Goal: Task Accomplishment & Management: Manage account settings

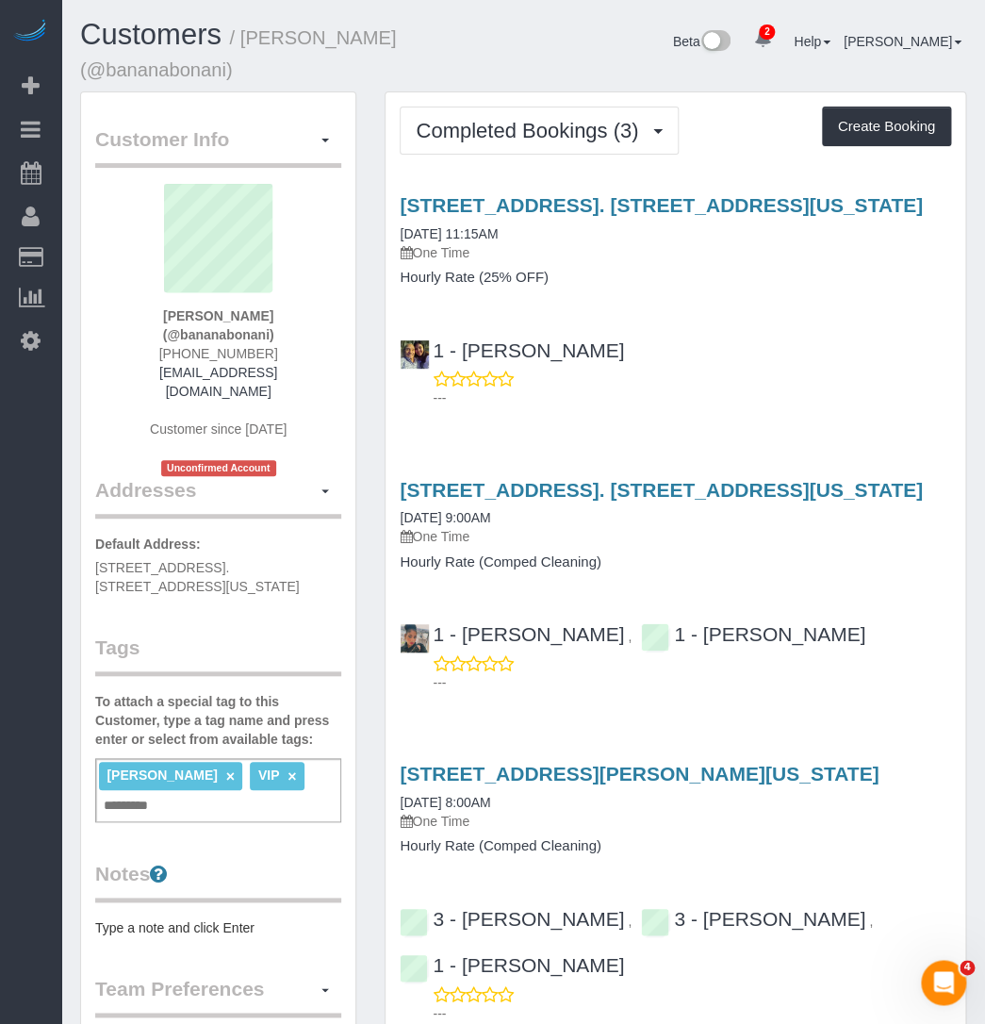
click at [705, 258] on p "One Time" at bounding box center [675, 252] width 551 height 19
drag, startPoint x: 831, startPoint y: 204, endPoint x: 368, endPoint y: 206, distance: 462.9
click at [368, 206] on div "Customer Info Edit Contact Info Send Message Email Preferences Special Sales Ta…" at bounding box center [523, 786] width 914 height 1390
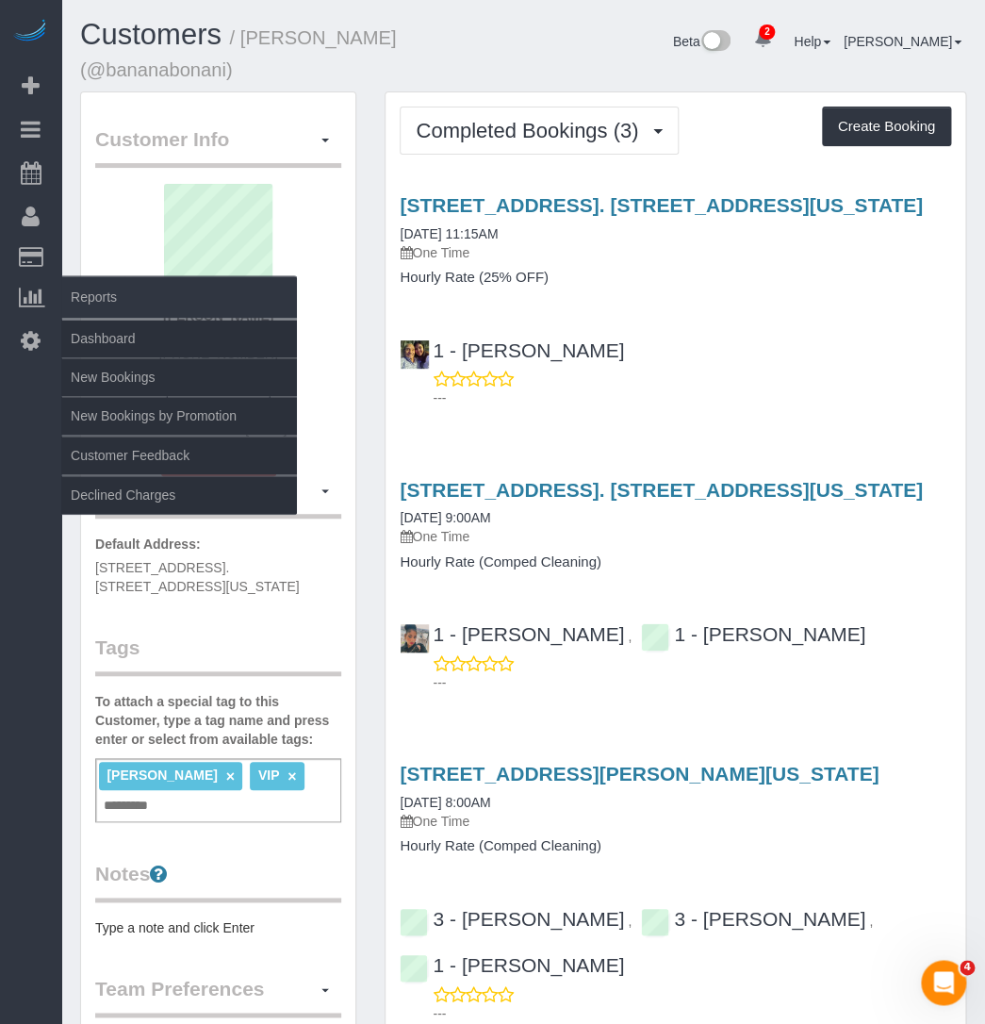
copy div "Manage Addresses Add New Address Default Address: 17 Pike Street, Apt. 5B, New …"
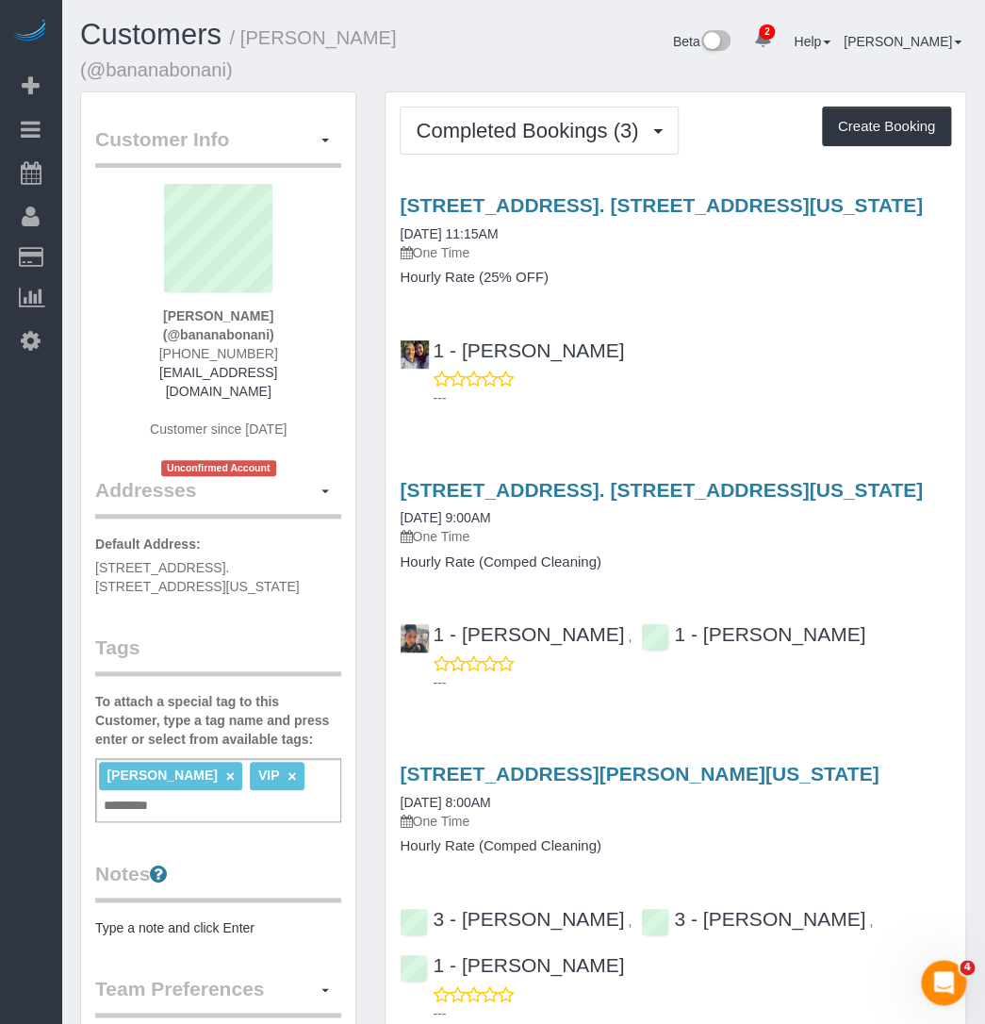
drag, startPoint x: 650, startPoint y: 278, endPoint x: 680, endPoint y: 268, distance: 31.0
click at [654, 278] on h4 "Hourly Rate (25% OFF)" at bounding box center [675, 278] width 551 height 16
drag, startPoint x: 819, startPoint y: 206, endPoint x: 383, endPoint y: 189, distance: 436.8
click at [383, 189] on div "Completed Bookings (3) Completed Bookings (3) Upcoming Bookings (0) Cancelled B…" at bounding box center [675, 601] width 610 height 1021
copy link "17 Pike Street, Apt. 5b, New York, NY 10002"
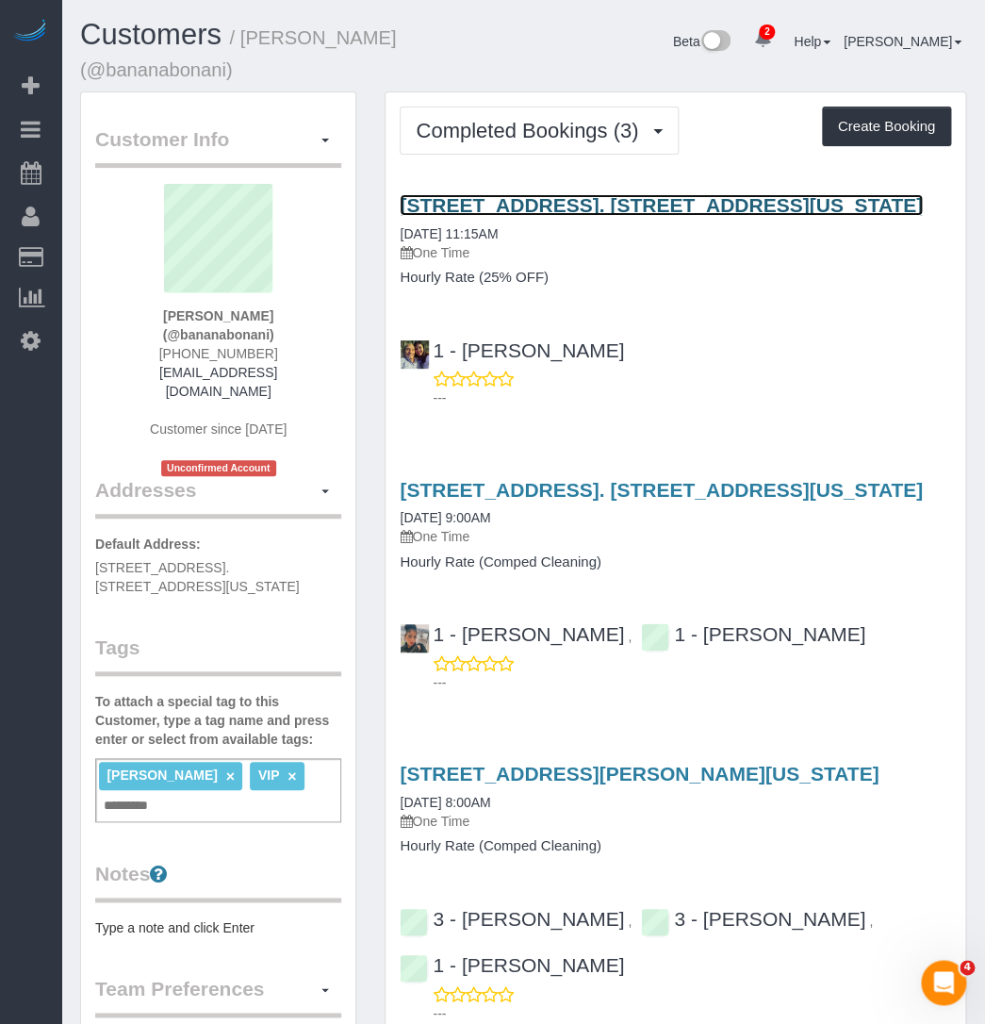
click at [457, 213] on link "17 Pike Street, Apt. 5b, New York, NY 10002" at bounding box center [661, 205] width 523 height 22
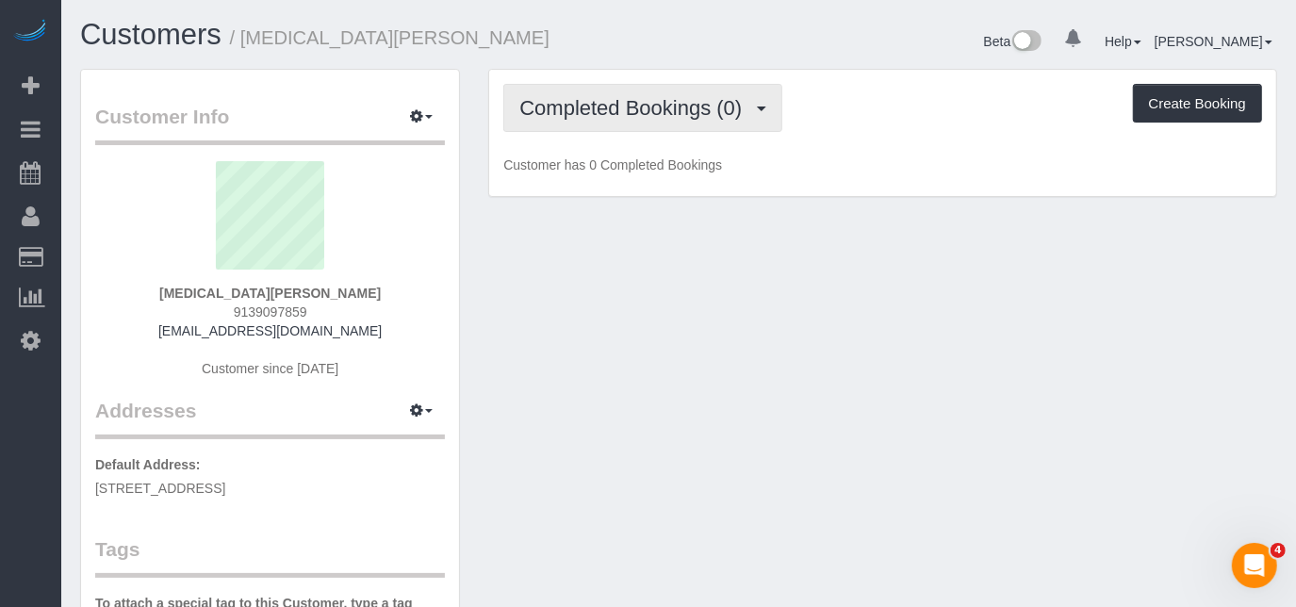
click at [542, 100] on span "Completed Bookings (0)" at bounding box center [635, 108] width 232 height 24
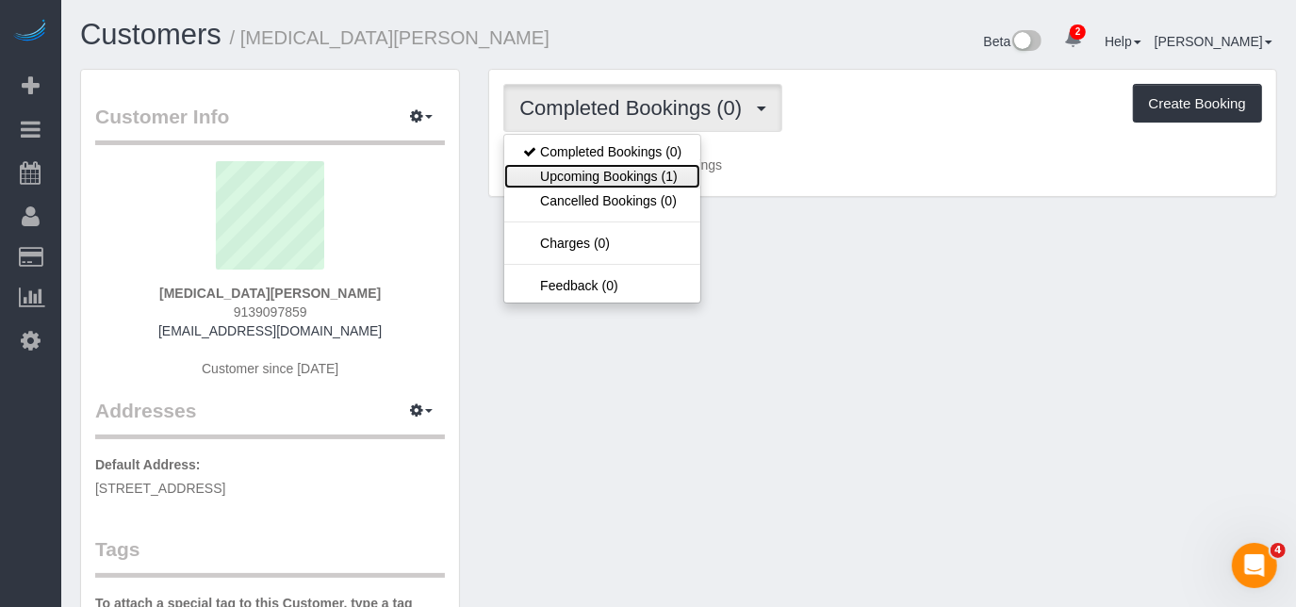
click at [552, 165] on link "Upcoming Bookings (1)" at bounding box center [602, 176] width 196 height 25
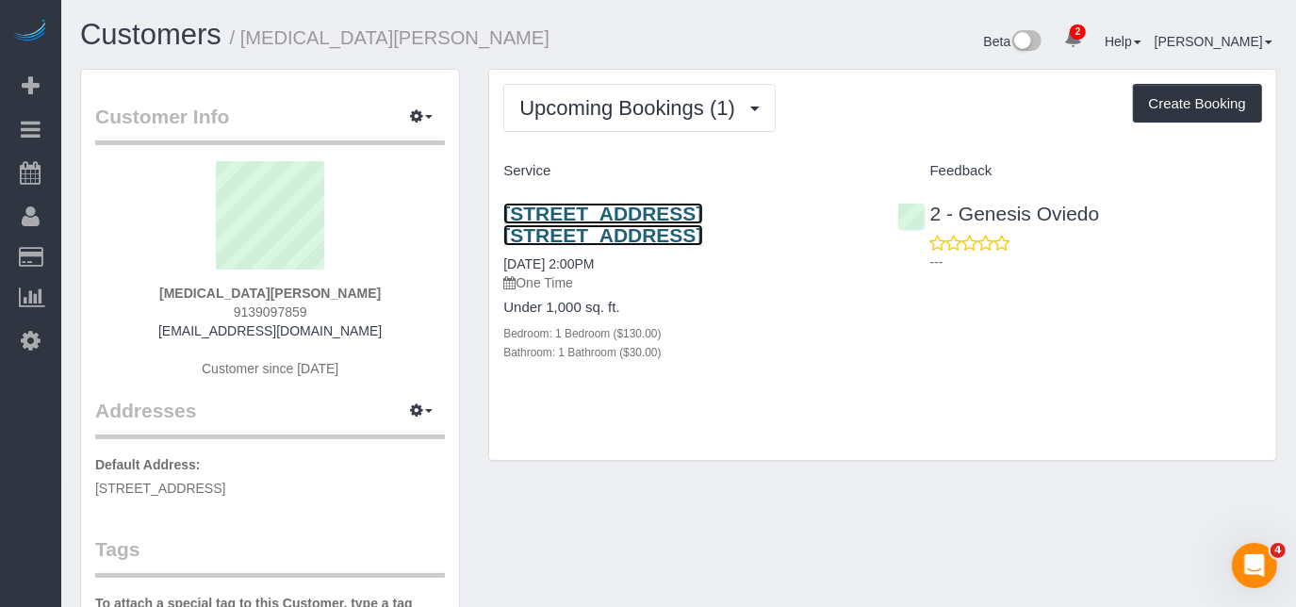
click at [568, 206] on link "[STREET_ADDRESS] [STREET_ADDRESS]" at bounding box center [602, 224] width 199 height 43
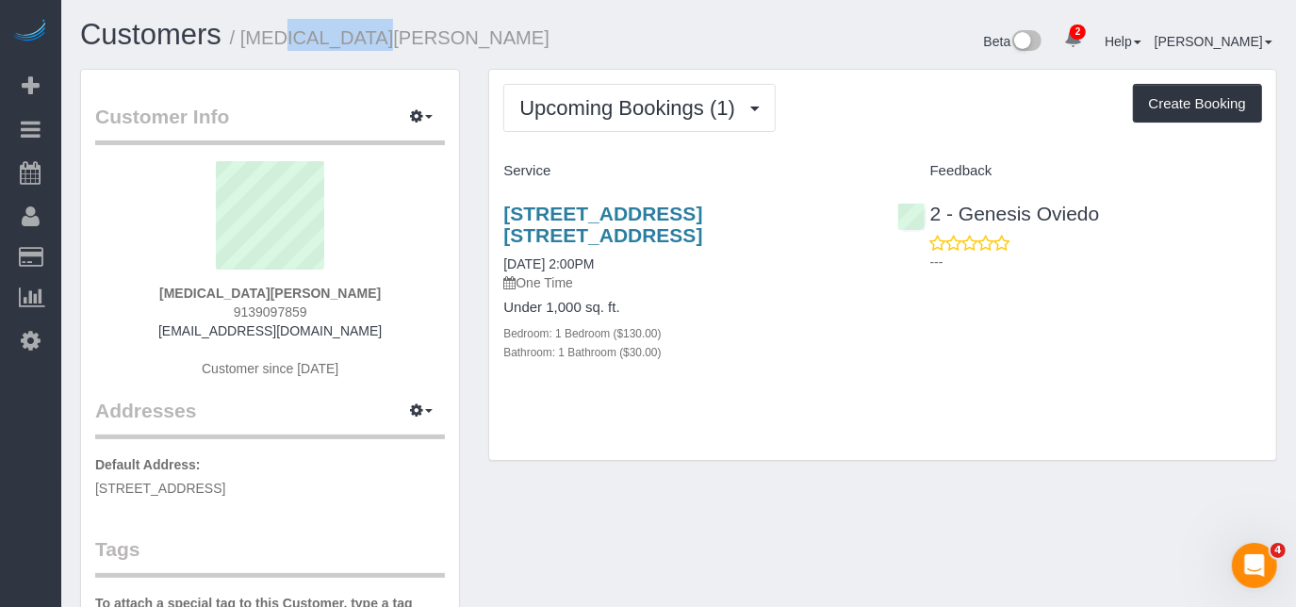
drag, startPoint x: 354, startPoint y: 38, endPoint x: 248, endPoint y: 38, distance: 105.6
click at [248, 38] on h1 "Customers / [MEDICAL_DATA][PERSON_NAME]" at bounding box center [372, 35] width 584 height 32
copy small "[MEDICAL_DATA][PERSON_NAME]"
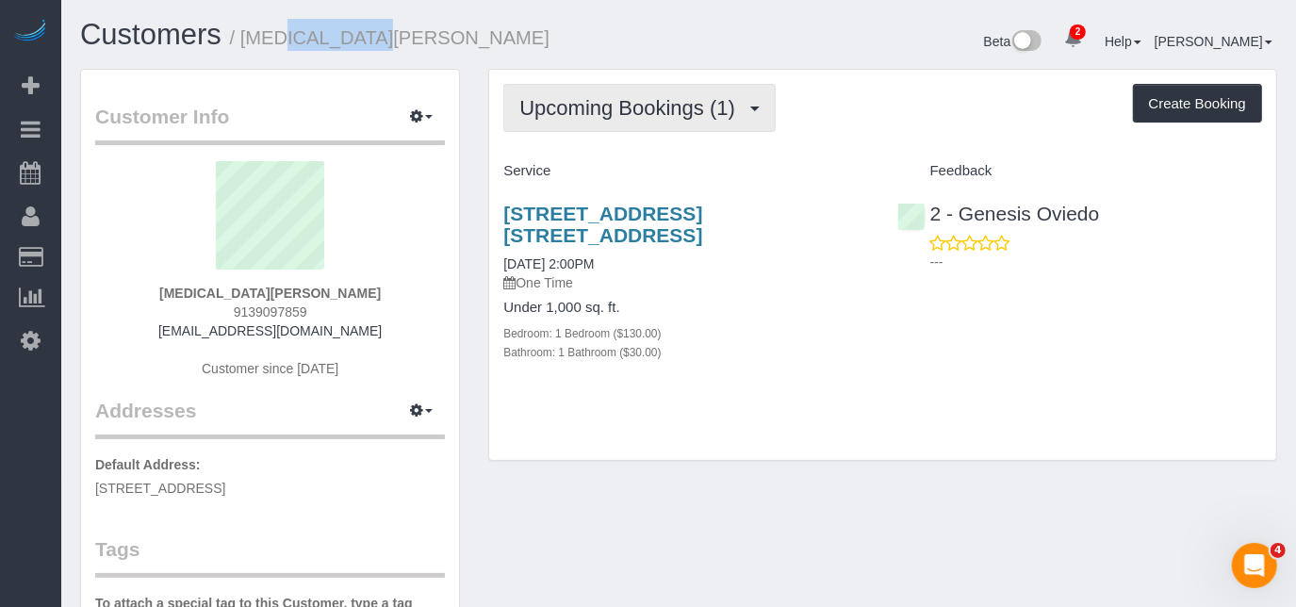
click at [639, 96] on span "Upcoming Bookings (1)" at bounding box center [631, 108] width 225 height 24
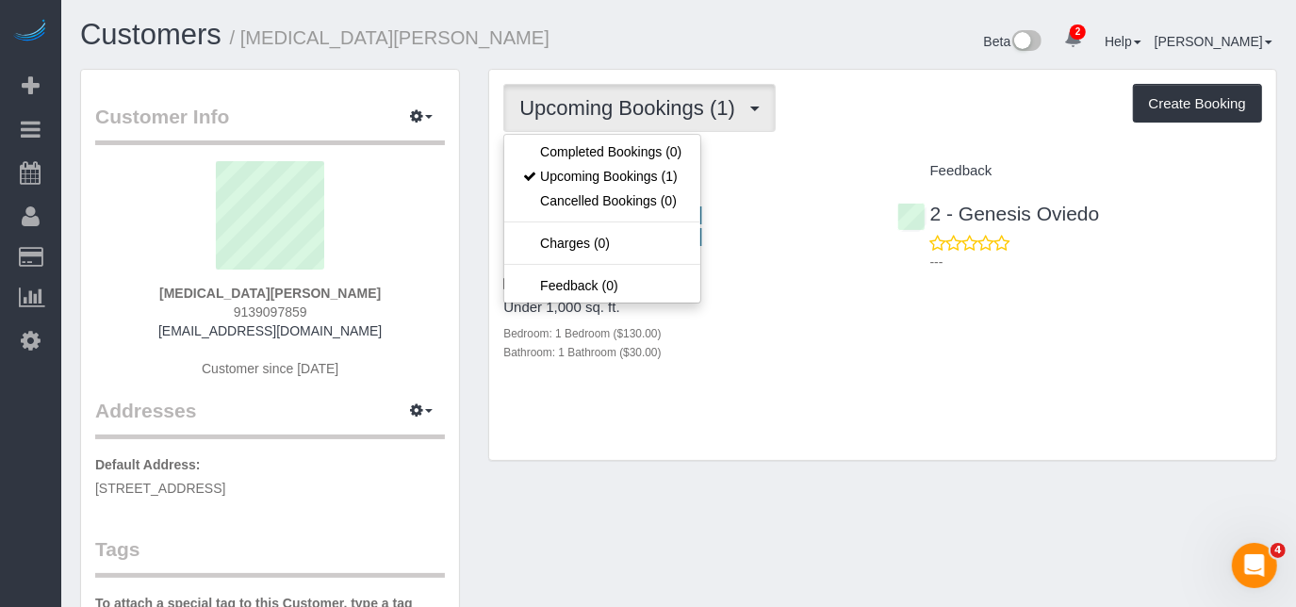
click at [816, 297] on div "[STREET_ADDRESS] [STREET_ADDRESS] [DATE] 2:00PM One Time Under 1,000 sq. ft. Be…" at bounding box center [685, 293] width 393 height 212
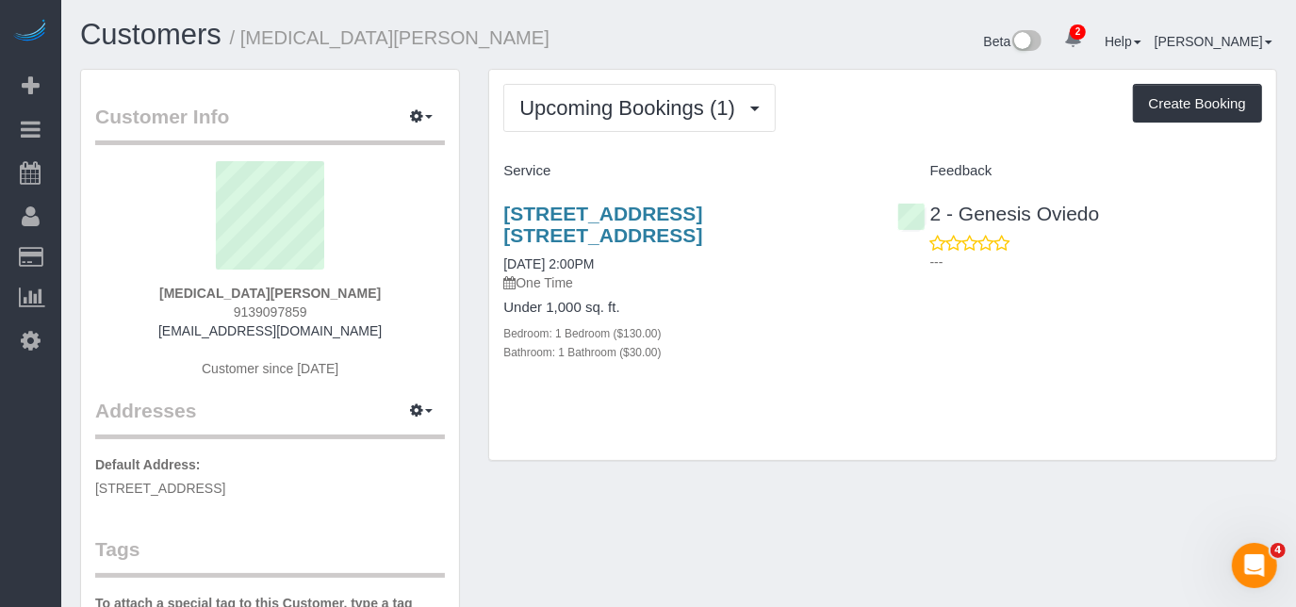
drag, startPoint x: 613, startPoint y: 231, endPoint x: 500, endPoint y: 211, distance: 114.8
click at [500, 211] on div "[STREET_ADDRESS] [STREET_ADDRESS] [DATE] 2:00PM One Time Under 1,000 sq. ft. Be…" at bounding box center [685, 293] width 393 height 212
copy link "[STREET_ADDRESS] [STREET_ADDRESS]"
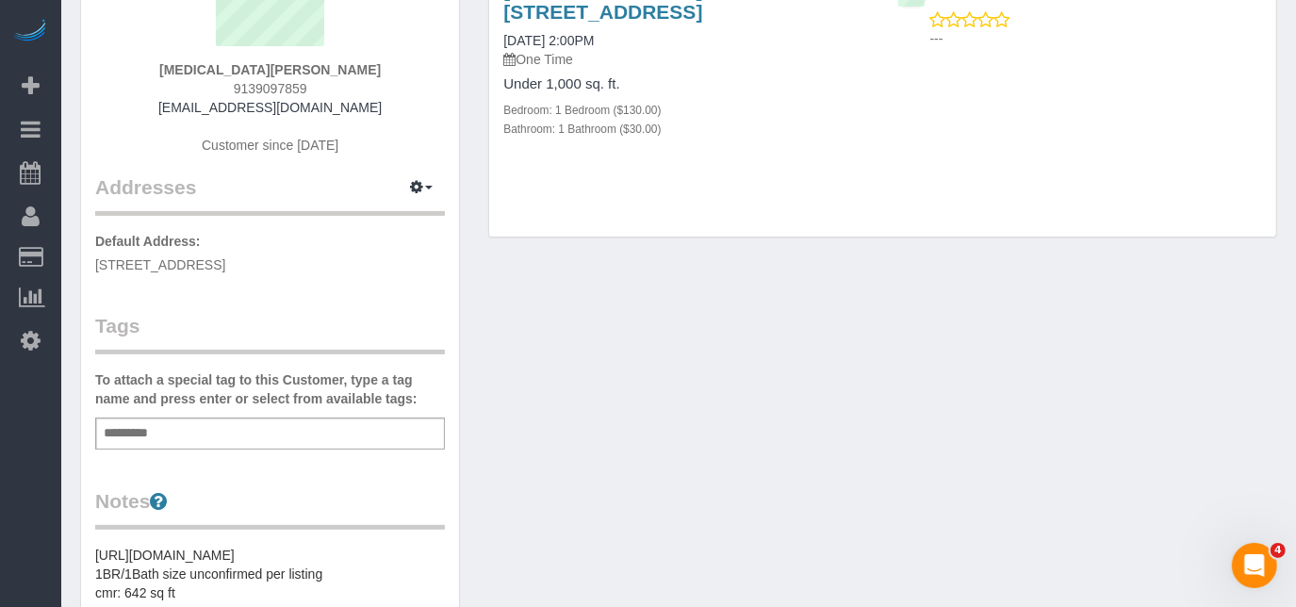
scroll to position [171, 0]
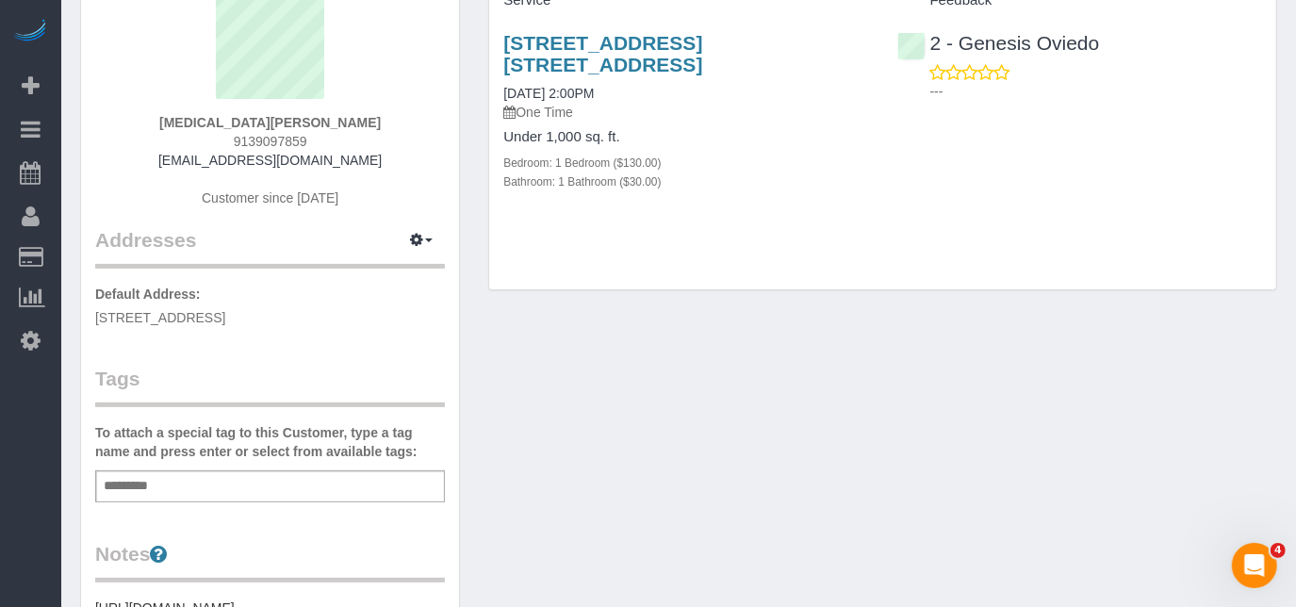
click at [339, 485] on div "Add a tag" at bounding box center [270, 486] width 350 height 32
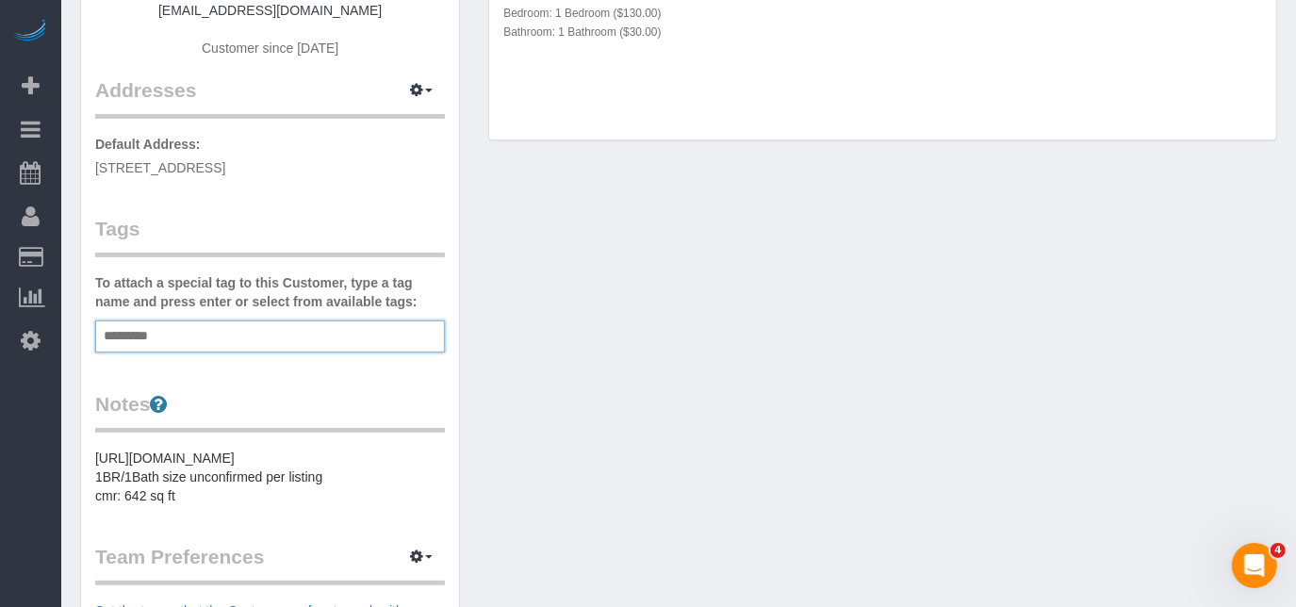
scroll to position [342, 0]
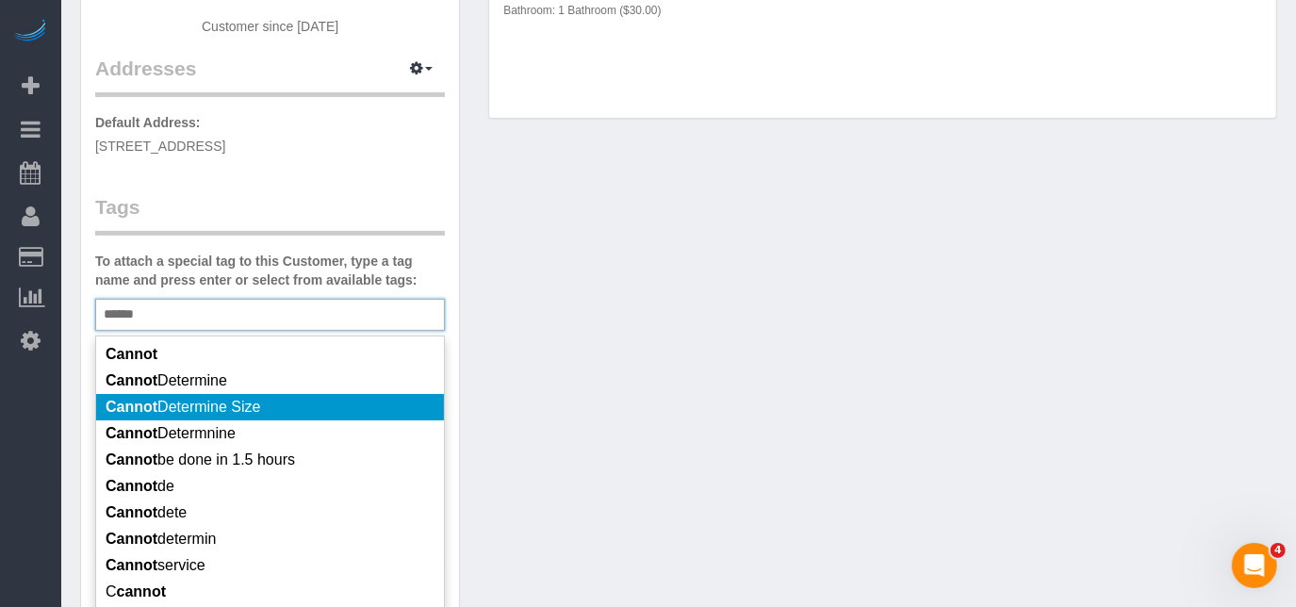
type input "******"
click at [299, 394] on li "Cannot Determine Size" at bounding box center [270, 407] width 348 height 26
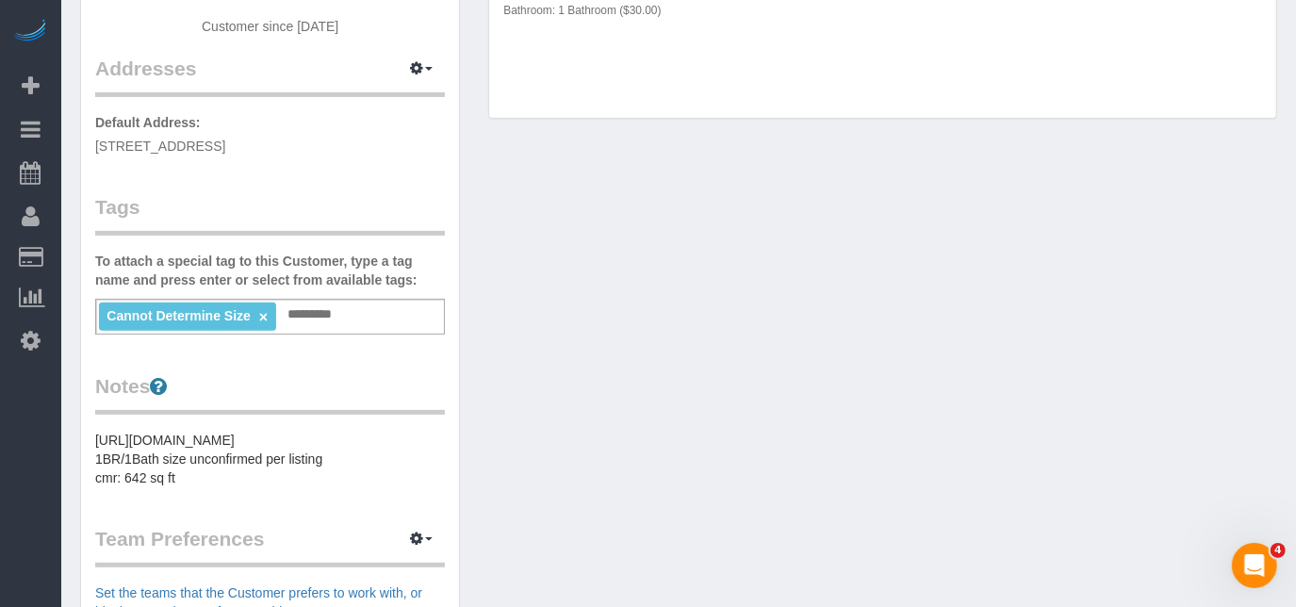
click at [786, 326] on div "Customer Info Edit Contact Info Send Message Email Preferences Special Sales Ta…" at bounding box center [679, 370] width 1226 height 1286
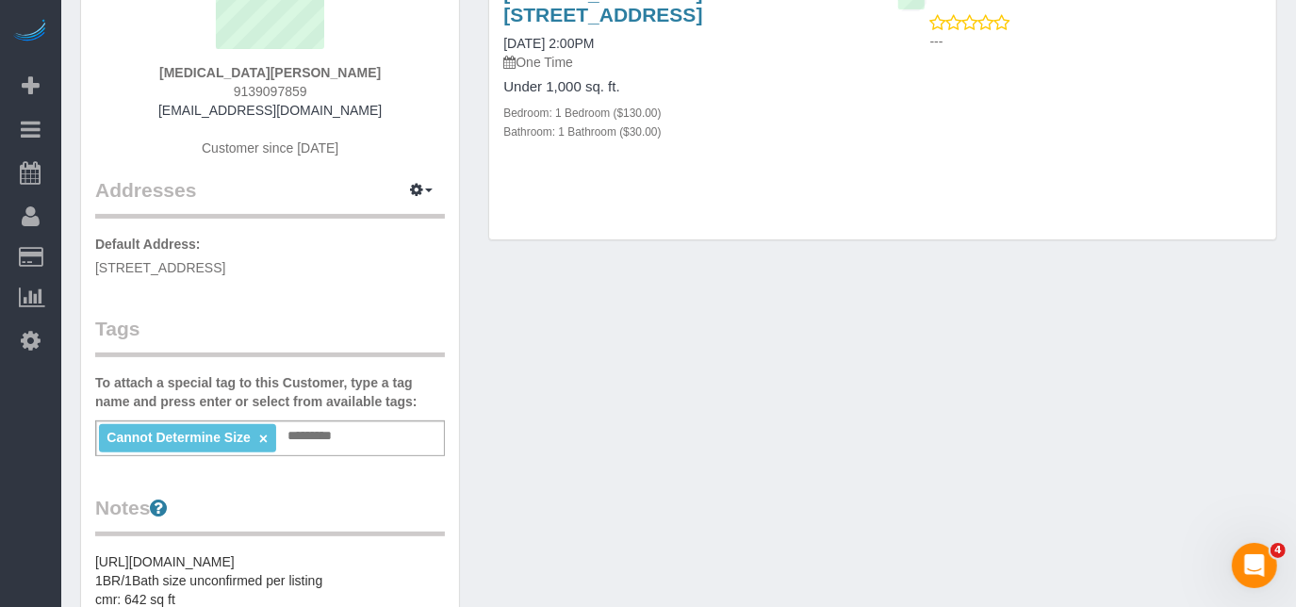
scroll to position [0, 0]
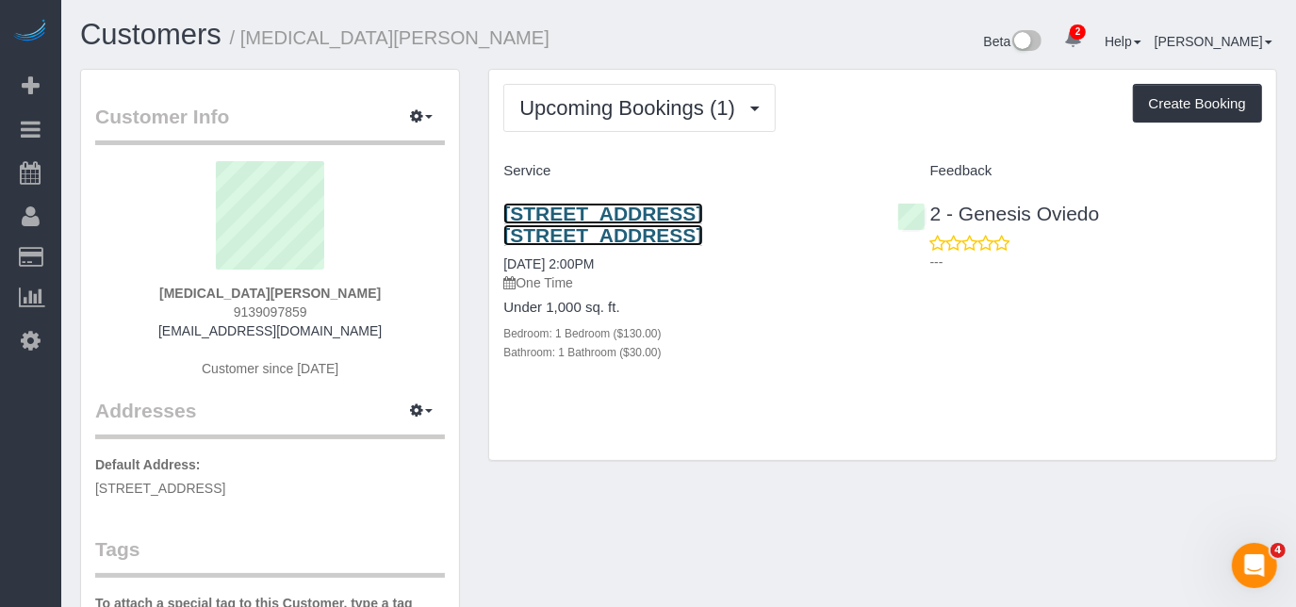
click at [702, 220] on link "[STREET_ADDRESS] [STREET_ADDRESS]" at bounding box center [602, 224] width 199 height 43
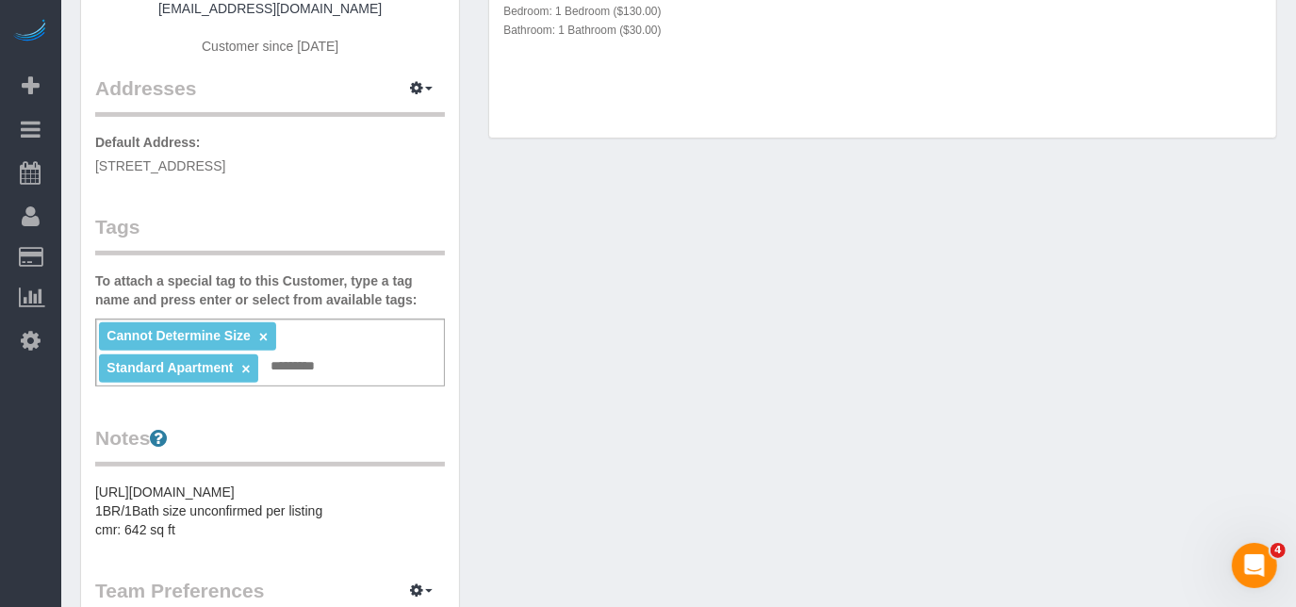
scroll to position [342, 0]
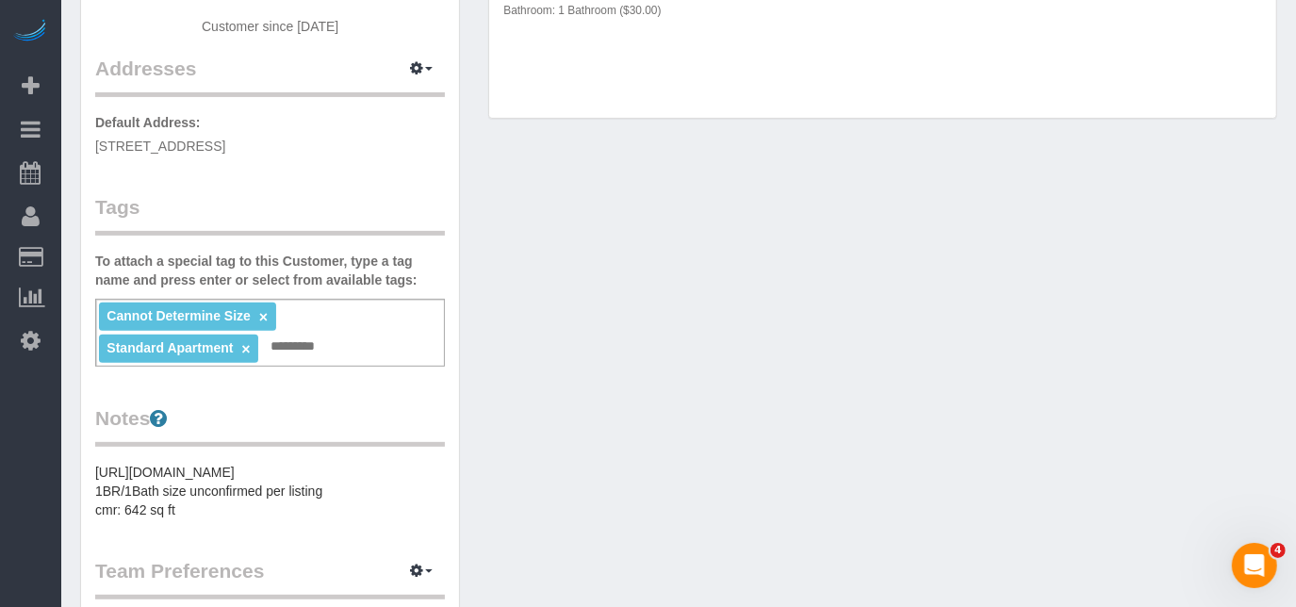
click at [245, 341] on link "×" at bounding box center [245, 349] width 8 height 16
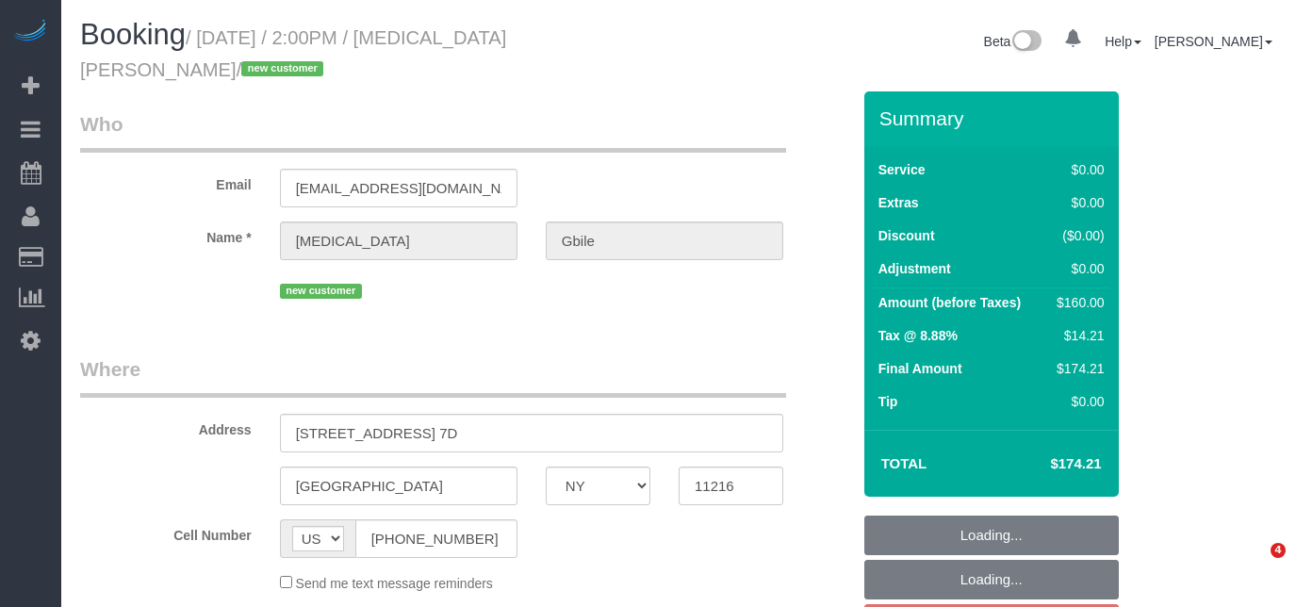
select select "NY"
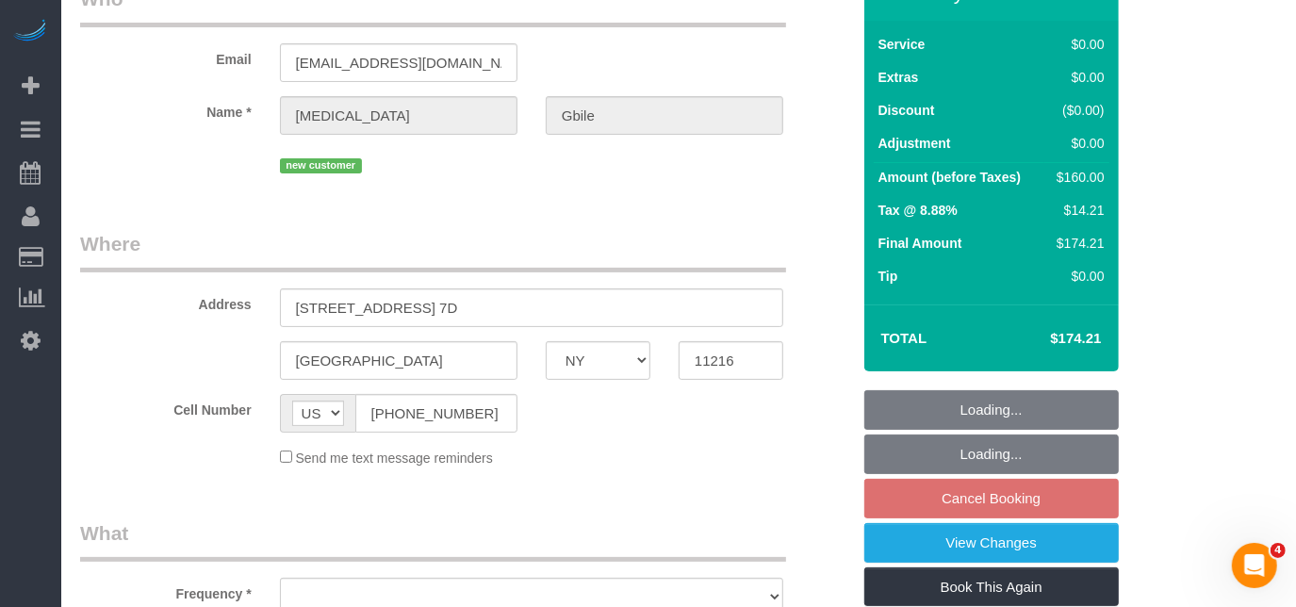
select select "object:638"
select select "number:62"
select select "number:90"
select select "number:15"
select select "number:5"
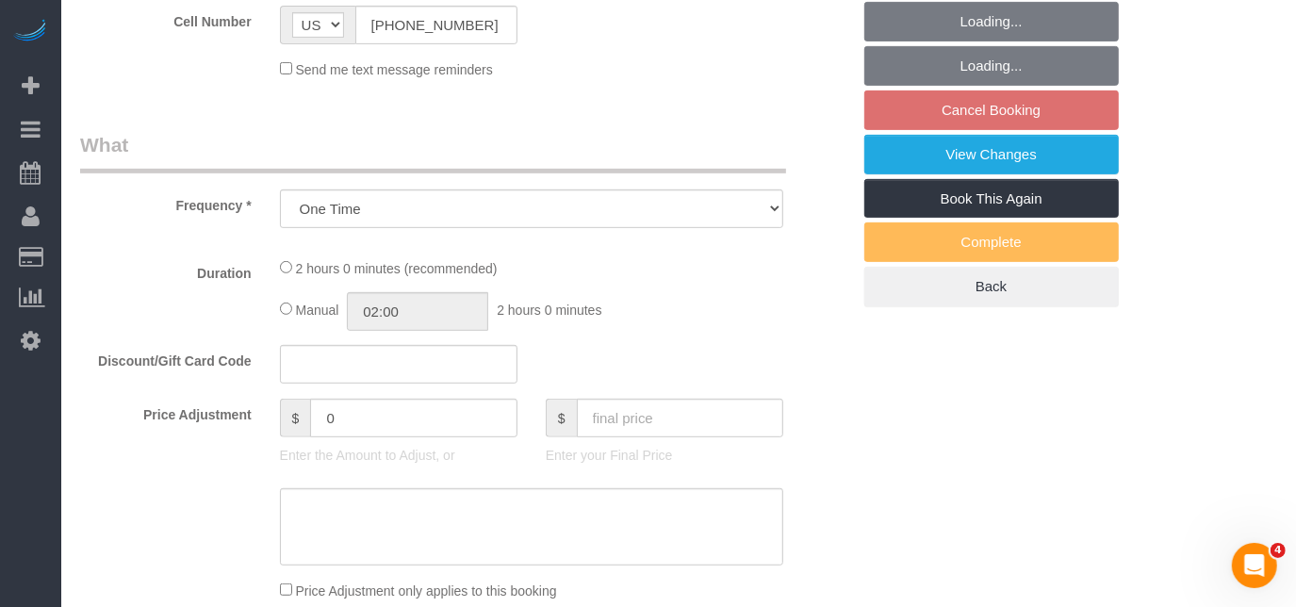
select select "string:stripe-pm_1Rywax4VGloSiKo72gsKFEpc"
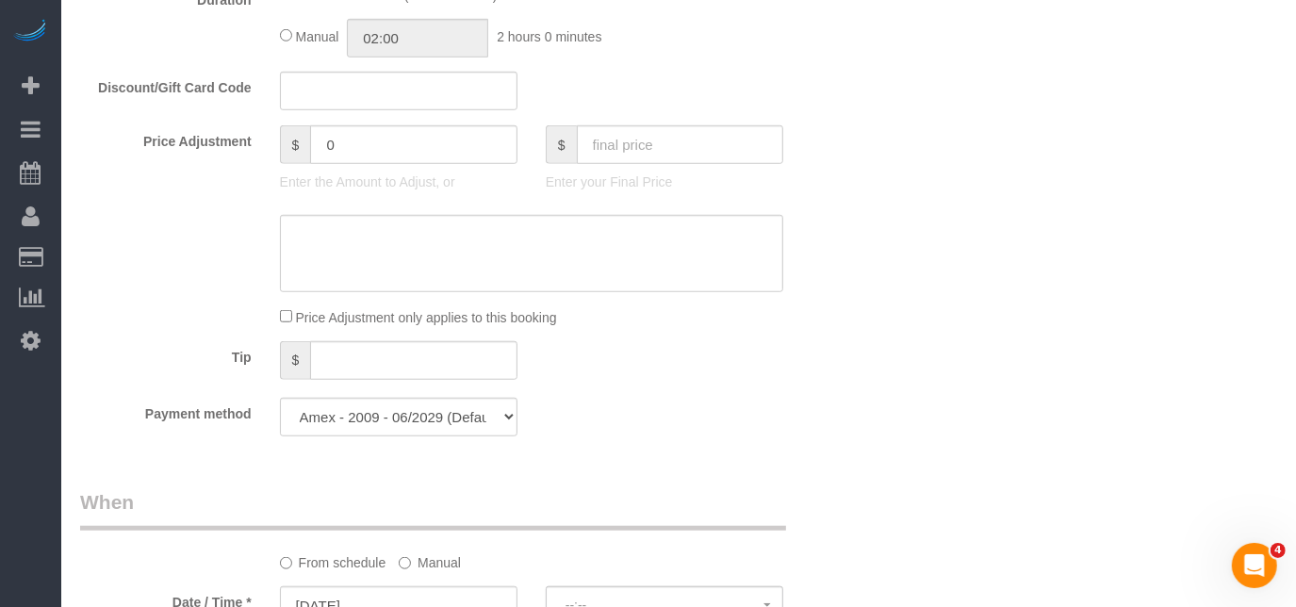
select select "object:794"
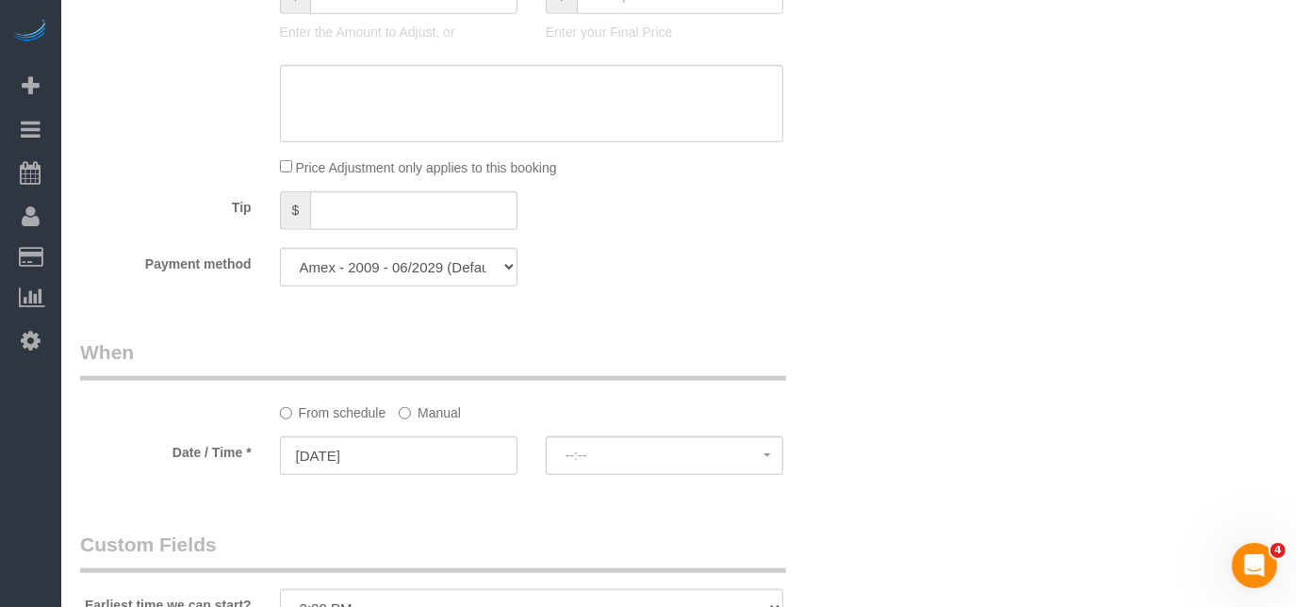
select select "spot5"
select select "1"
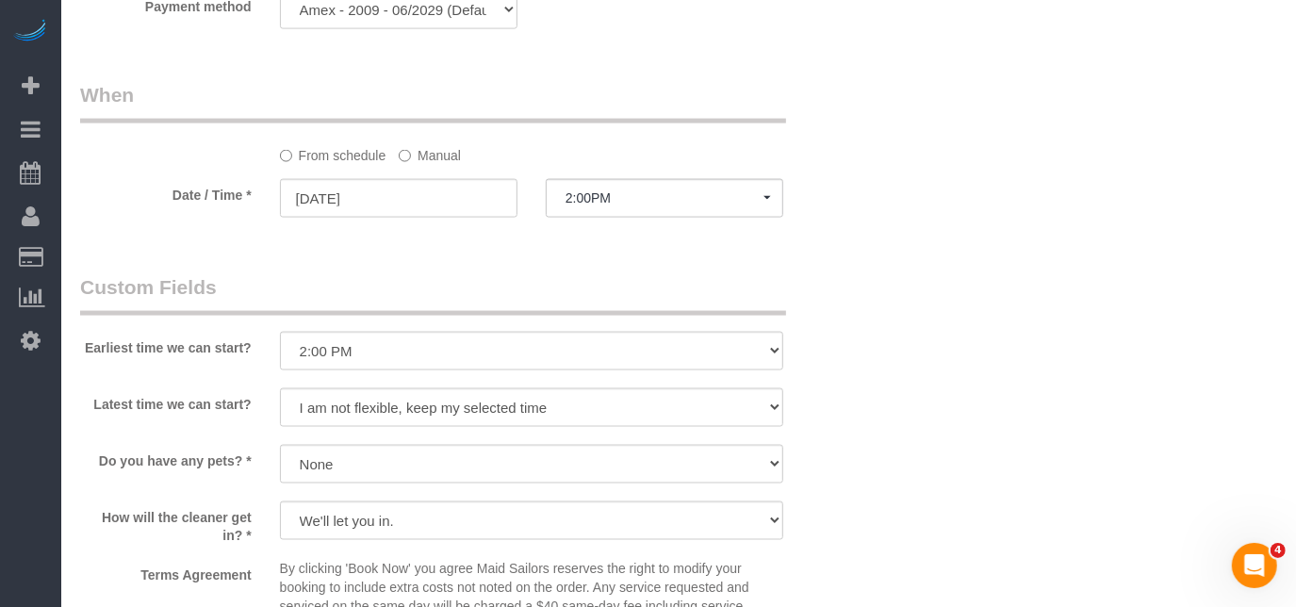
scroll to position [1938, 0]
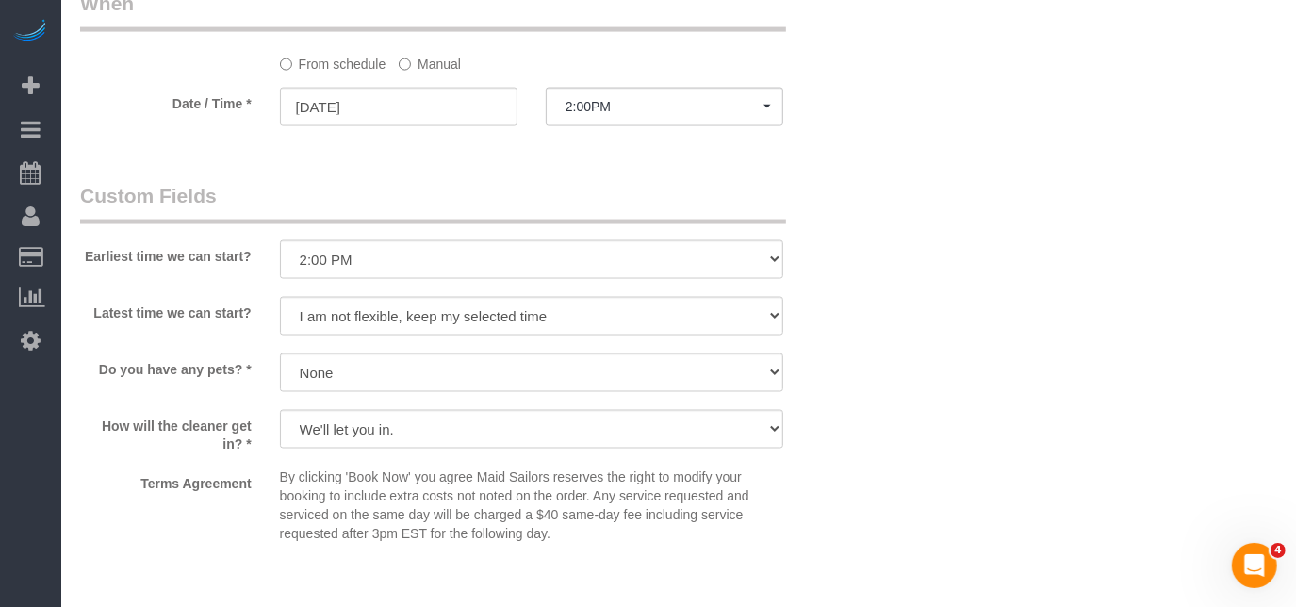
select select "1"
click at [486, 304] on select "I am not flexible, keep my selected time 8:00 AM 9:00 AM 10:00 AM 11:00 AM 12:0…" at bounding box center [531, 316] width 503 height 39
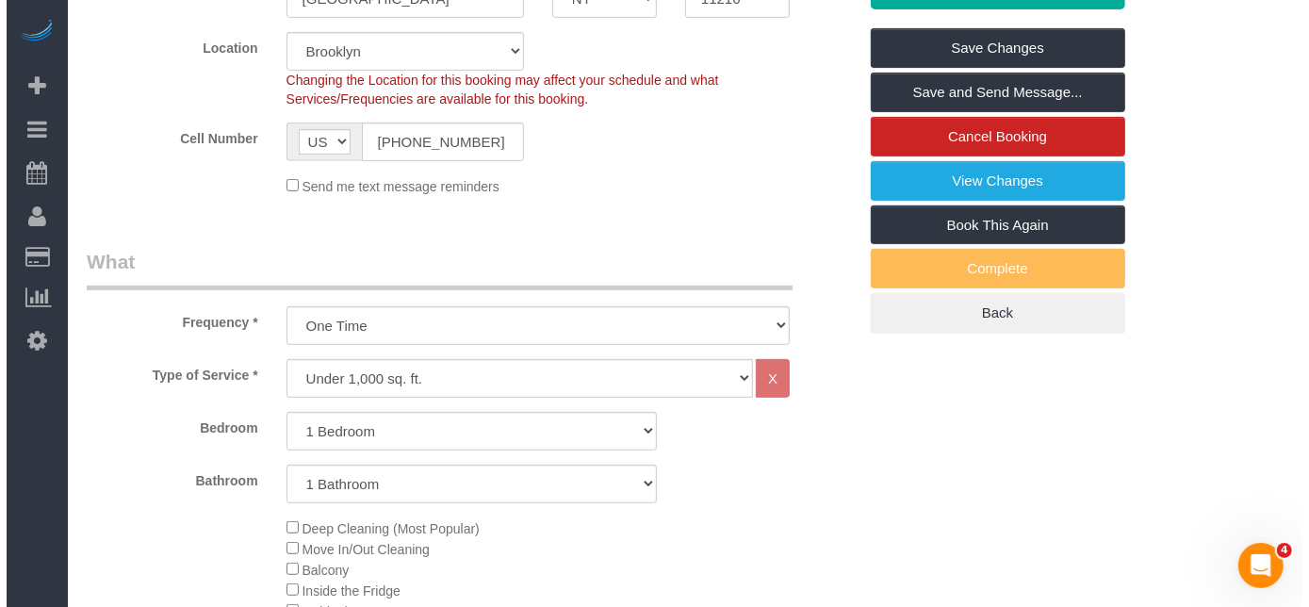
scroll to position [482, 0]
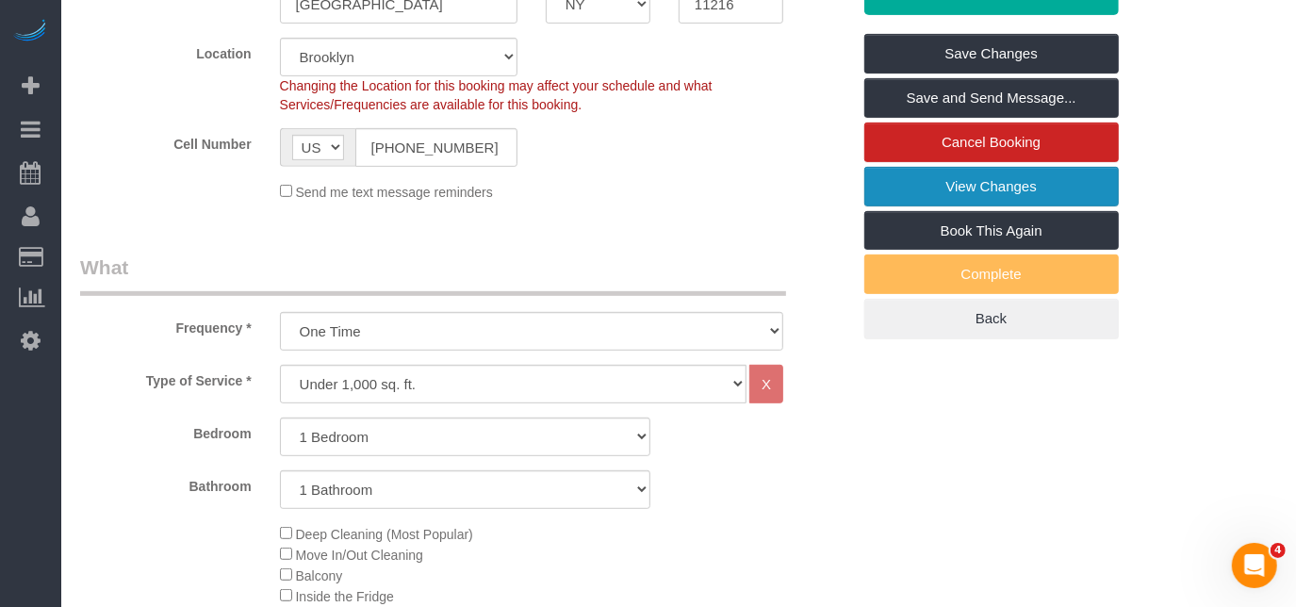
click at [936, 167] on link "View Changes" at bounding box center [991, 187] width 255 height 40
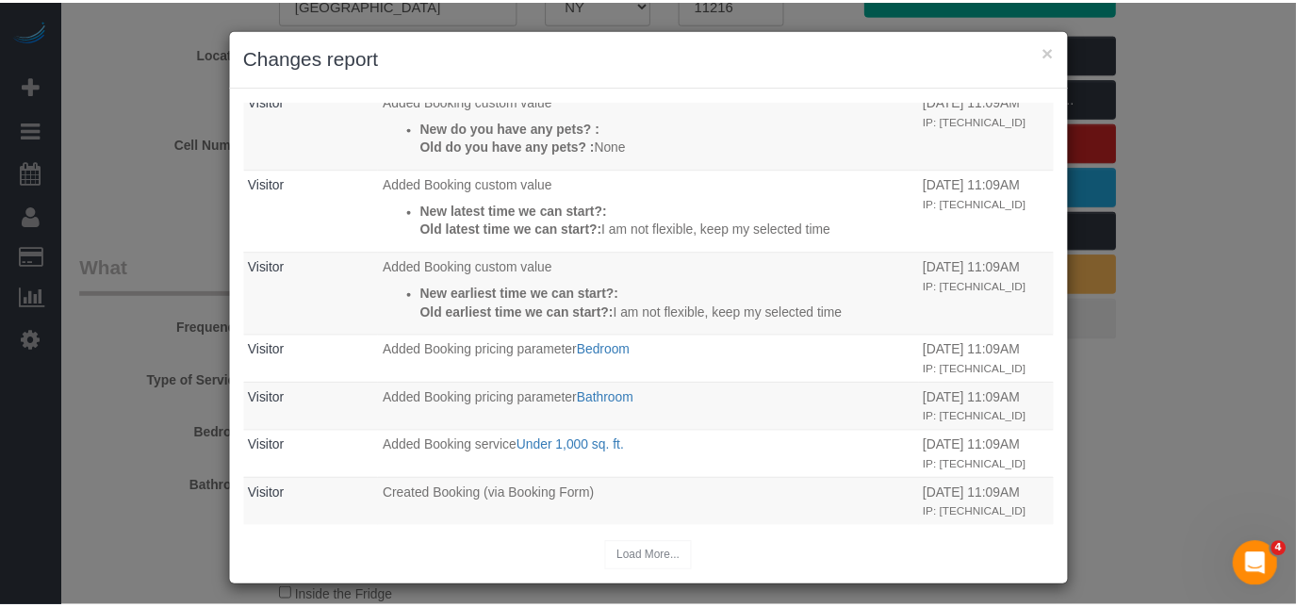
scroll to position [943, 0]
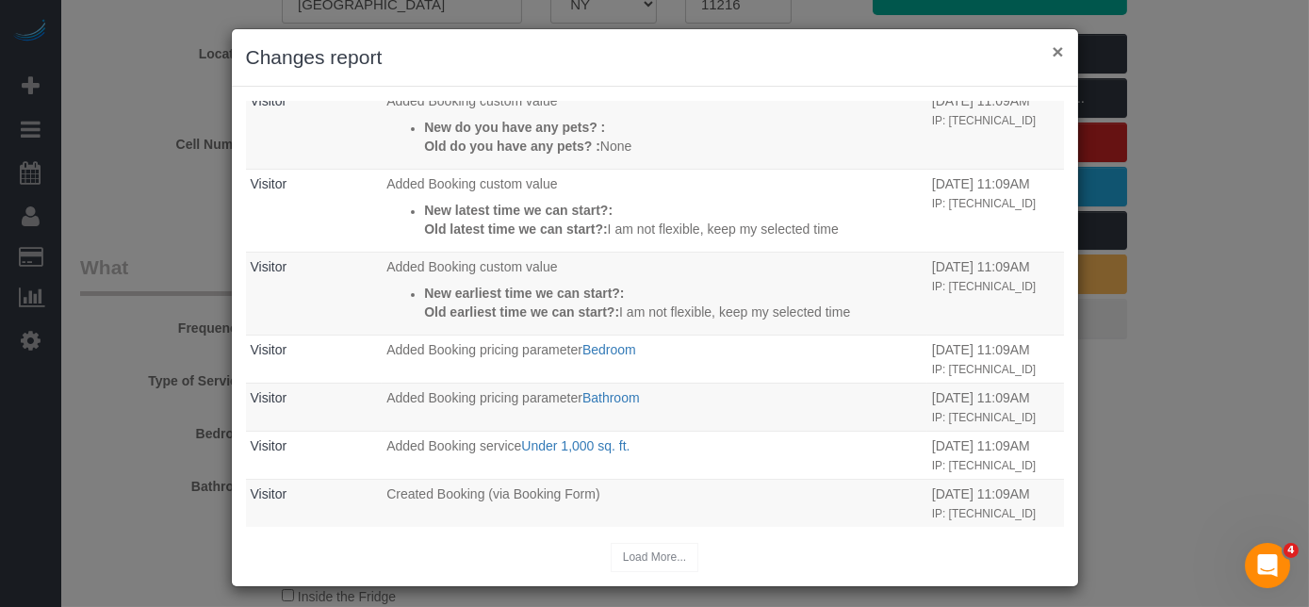
click at [1052, 49] on button "×" at bounding box center [1057, 51] width 11 height 20
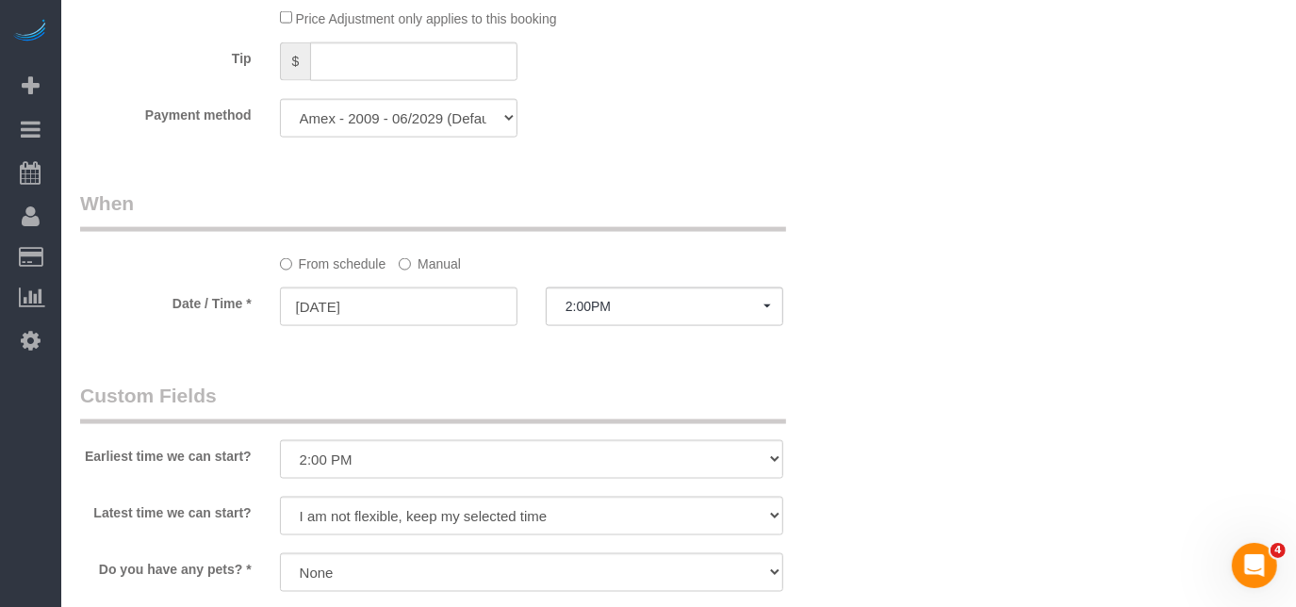
scroll to position [1767, 0]
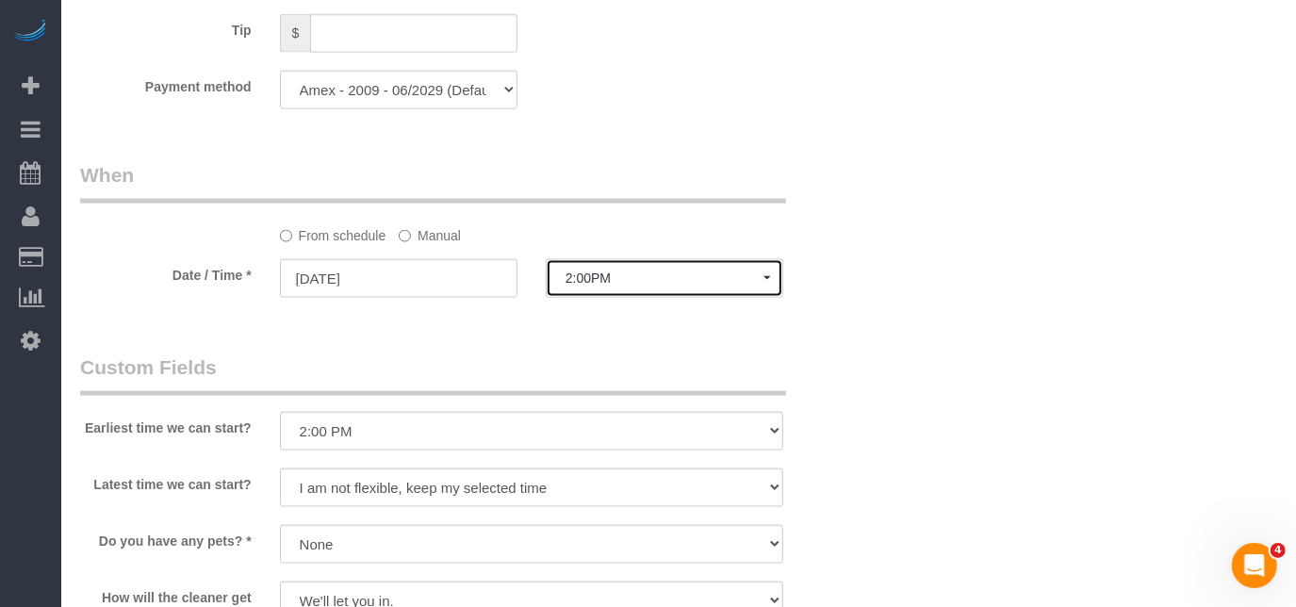
click at [584, 266] on button "2:00PM" at bounding box center [665, 278] width 238 height 39
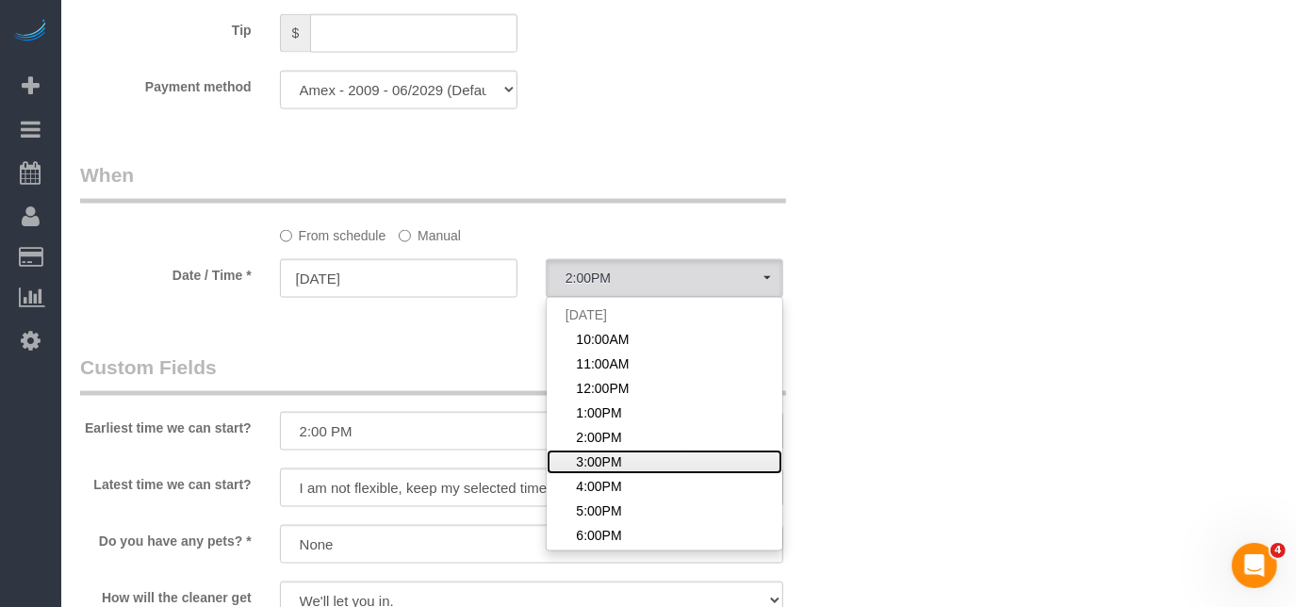
click at [593, 450] on link "3:00PM" at bounding box center [665, 462] width 236 height 25
select select "spot6"
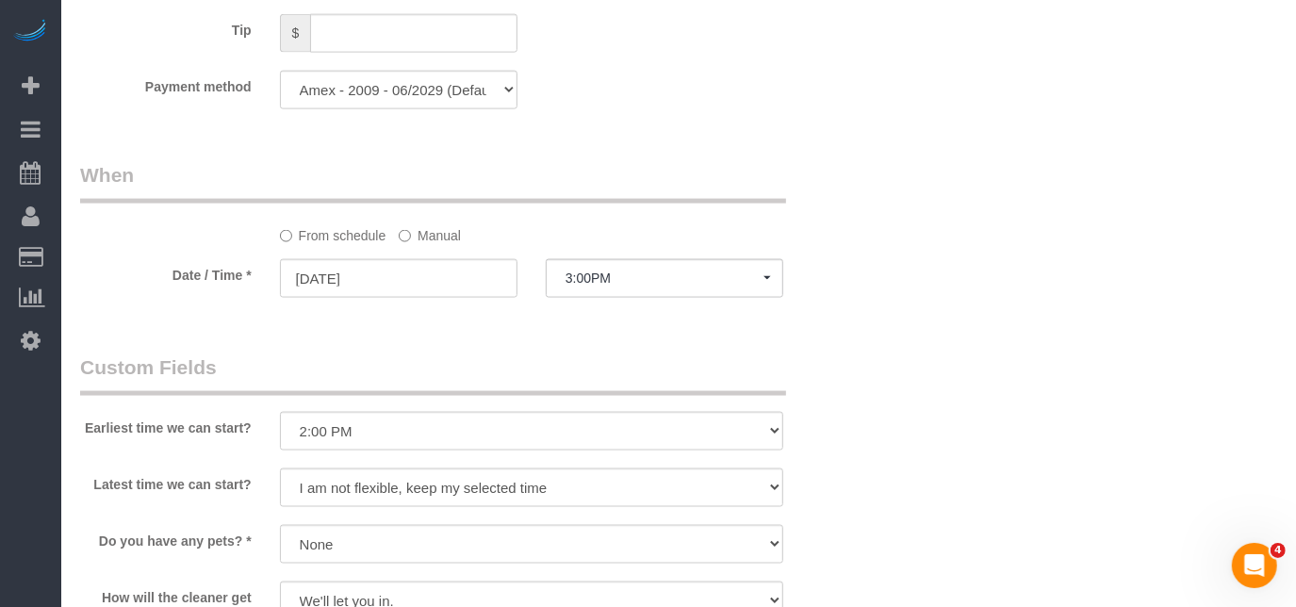
click at [439, 295] on fieldset "When From schedule Manual Date / Time * 08/24/2025 3:00PM Sun August 24th 10:00…" at bounding box center [465, 238] width 770 height 155
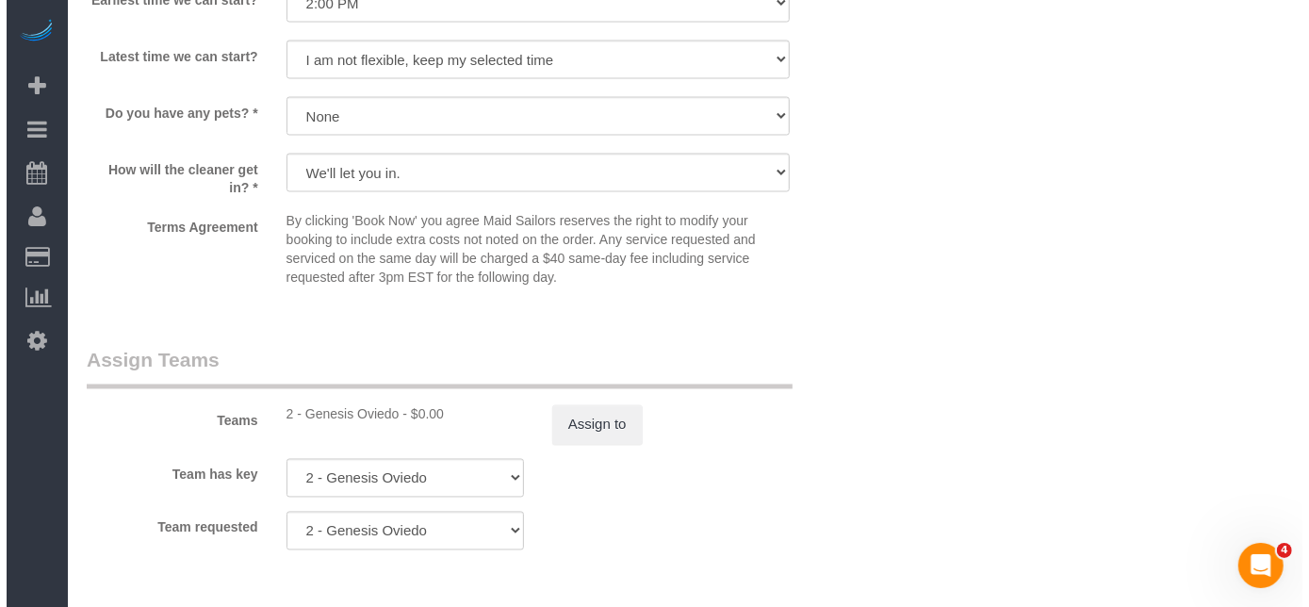
scroll to position [2196, 0]
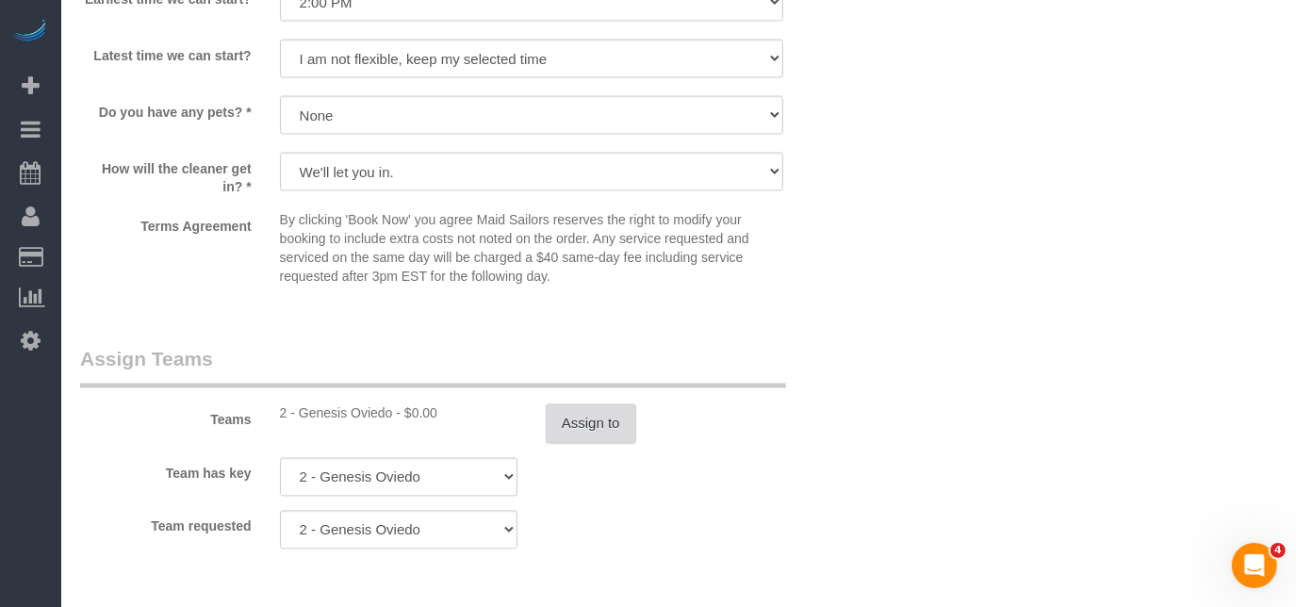
click at [630, 406] on button "Assign to" at bounding box center [591, 424] width 91 height 40
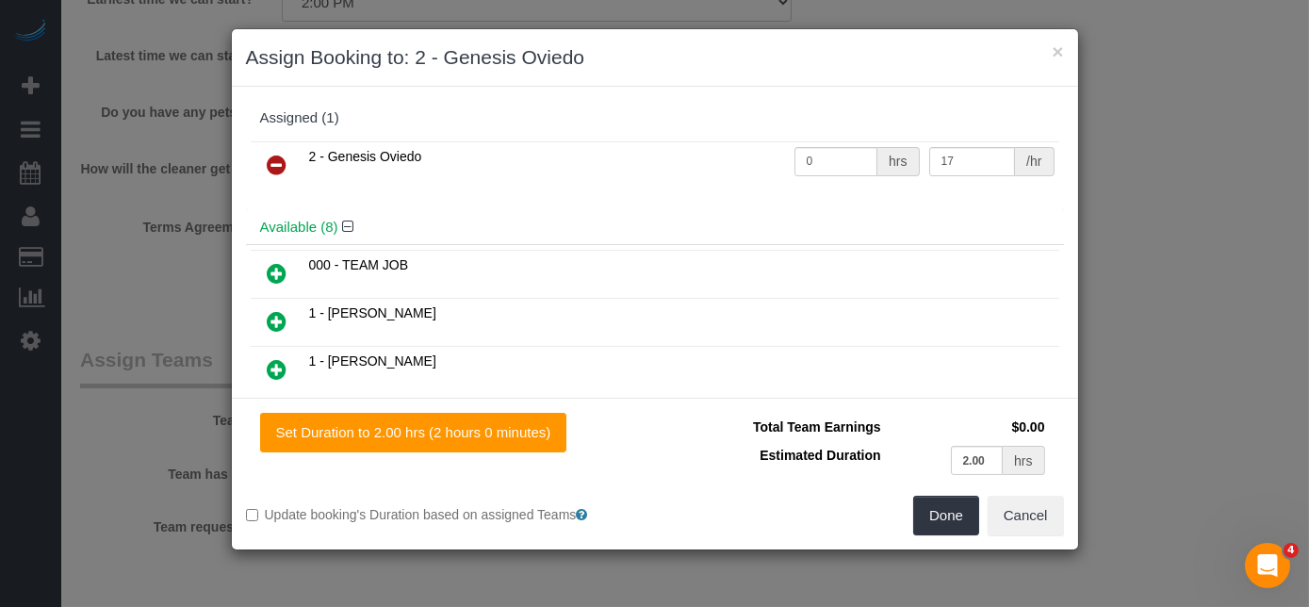
click at [271, 170] on icon at bounding box center [278, 165] width 20 height 23
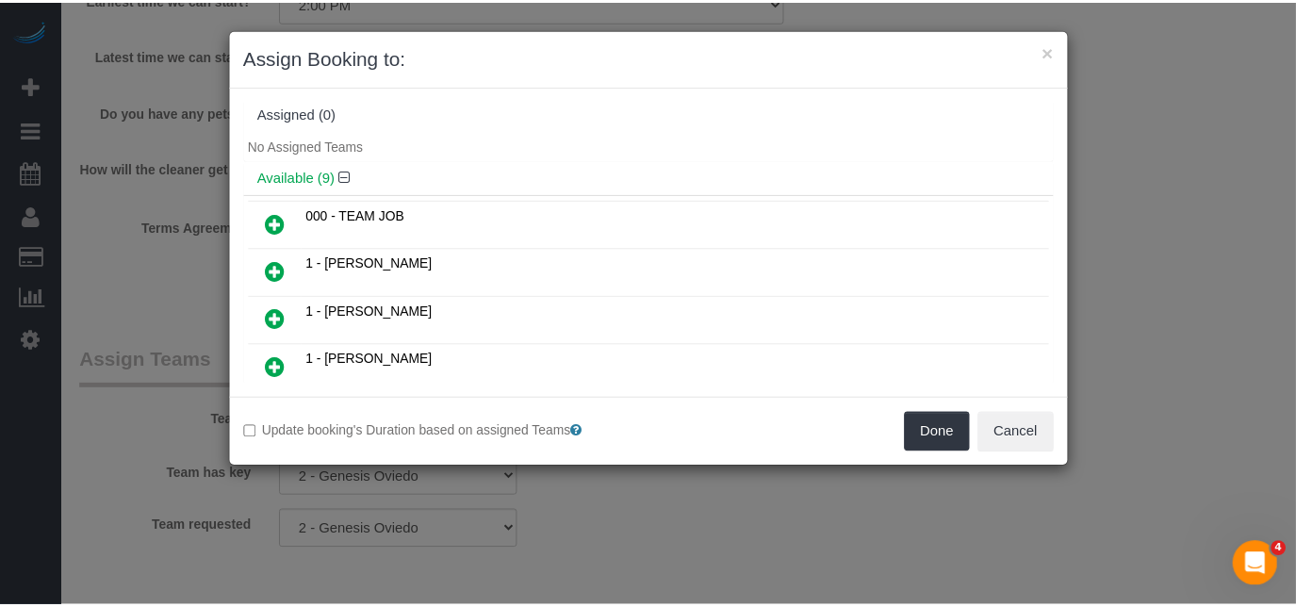
scroll to position [0, 0]
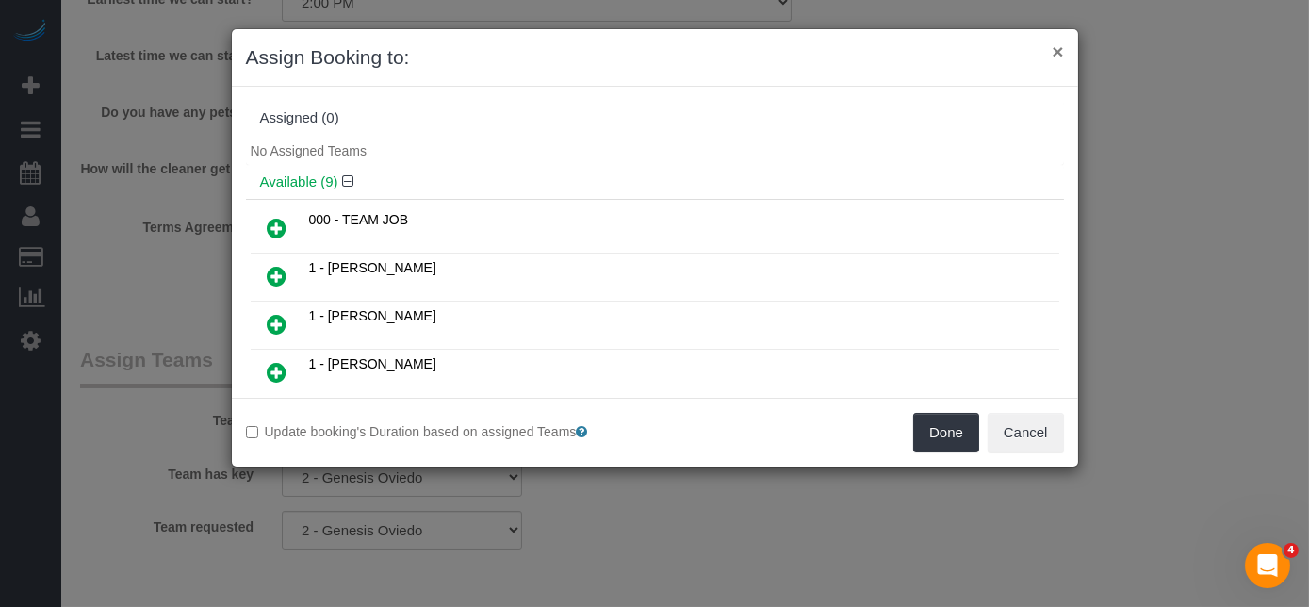
click at [1062, 50] on button "×" at bounding box center [1057, 51] width 11 height 20
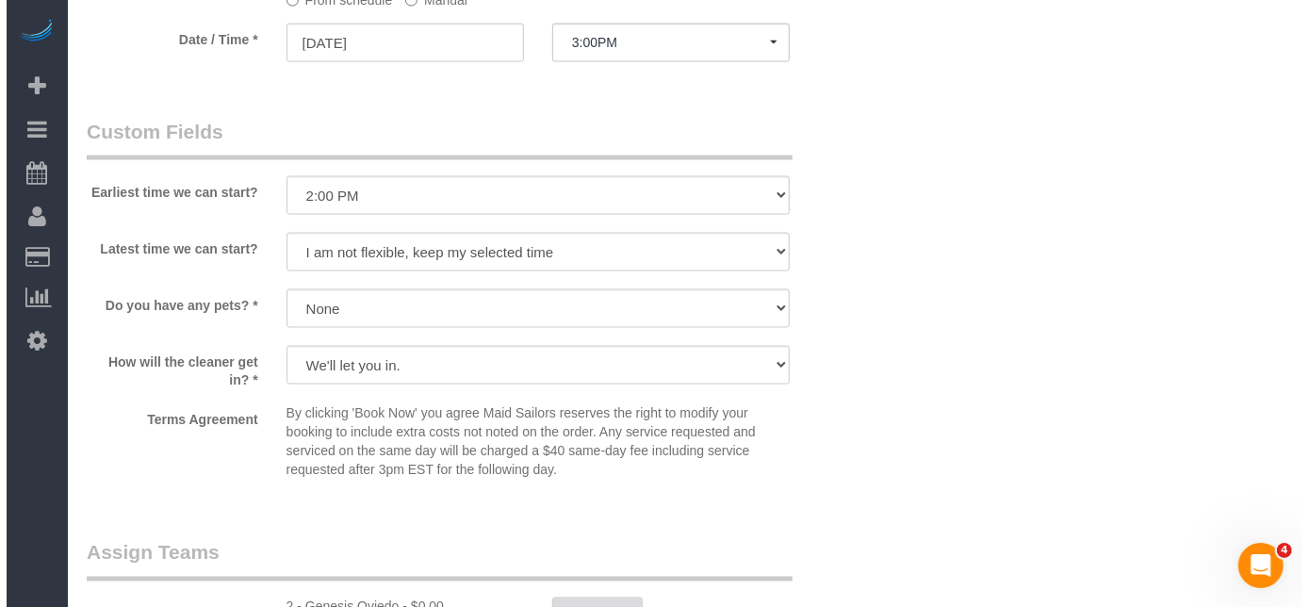
scroll to position [2281, 0]
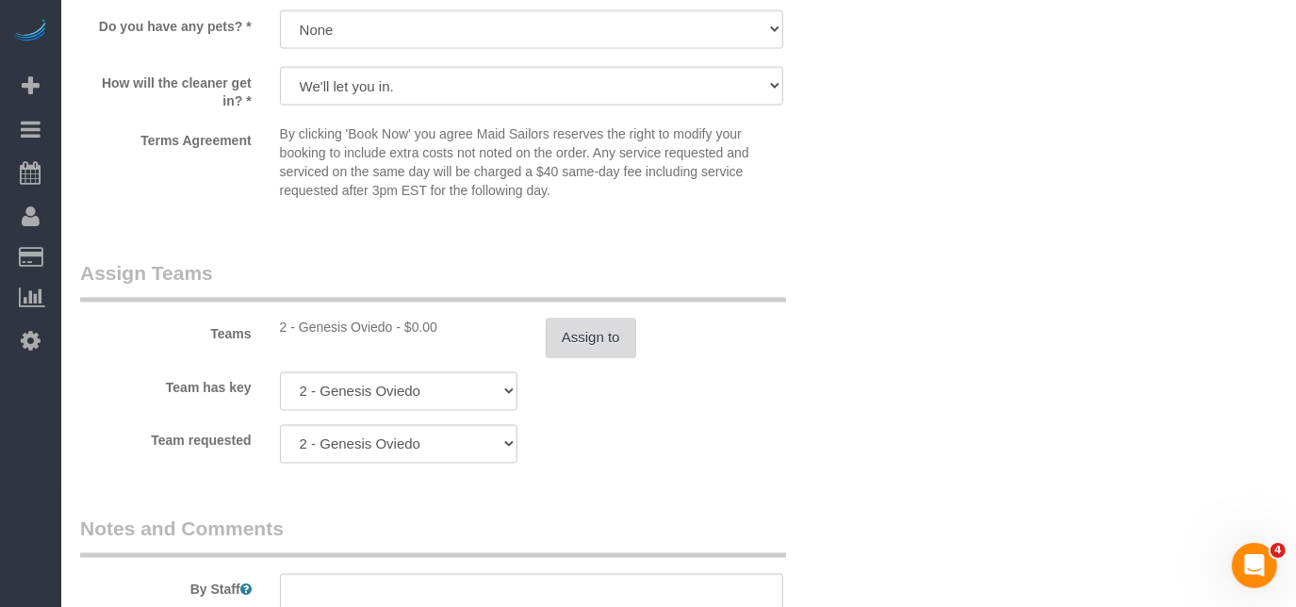
click at [590, 320] on button "Assign to" at bounding box center [591, 339] width 91 height 40
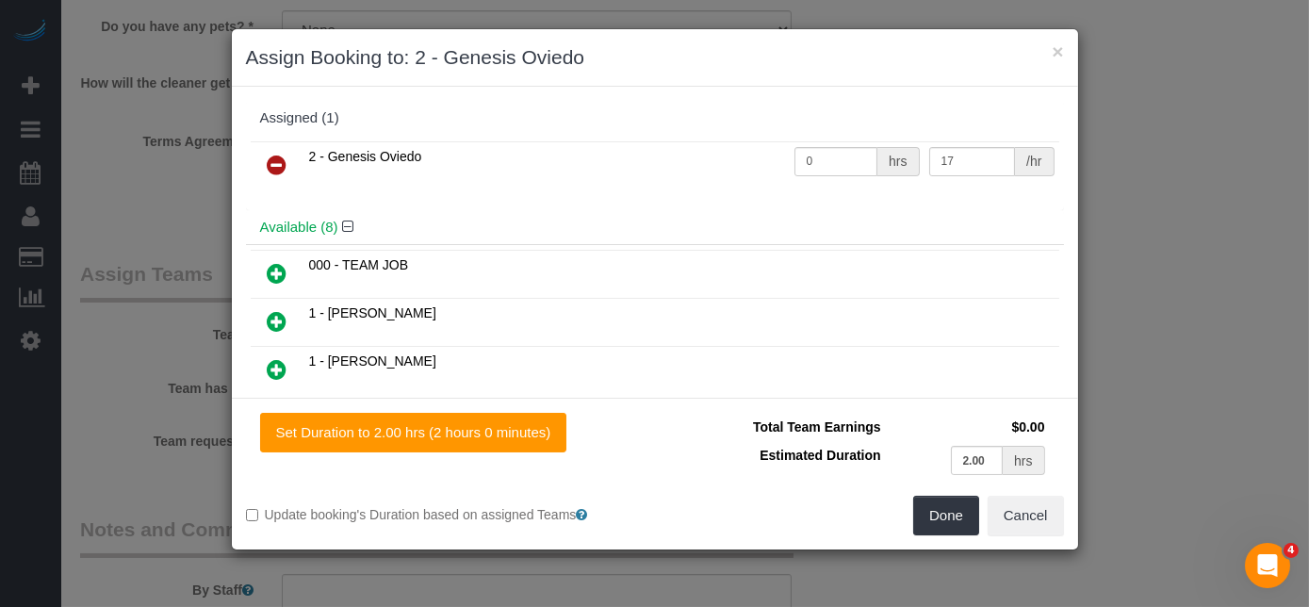
click at [276, 168] on icon at bounding box center [278, 165] width 20 height 23
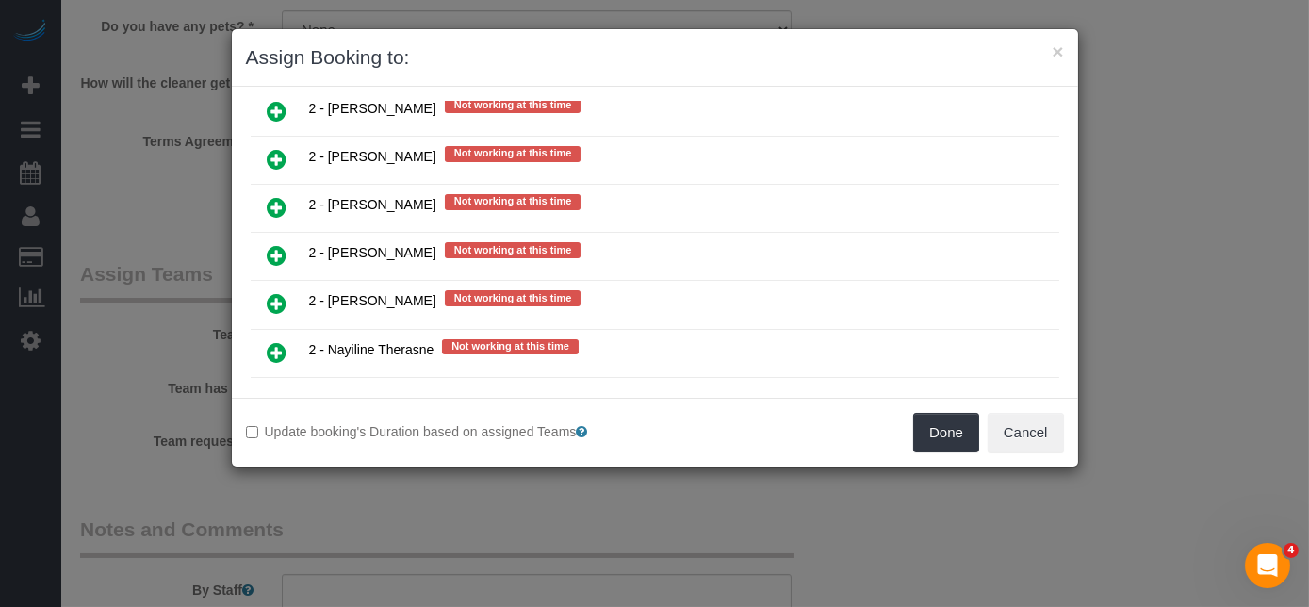
scroll to position [2571, 0]
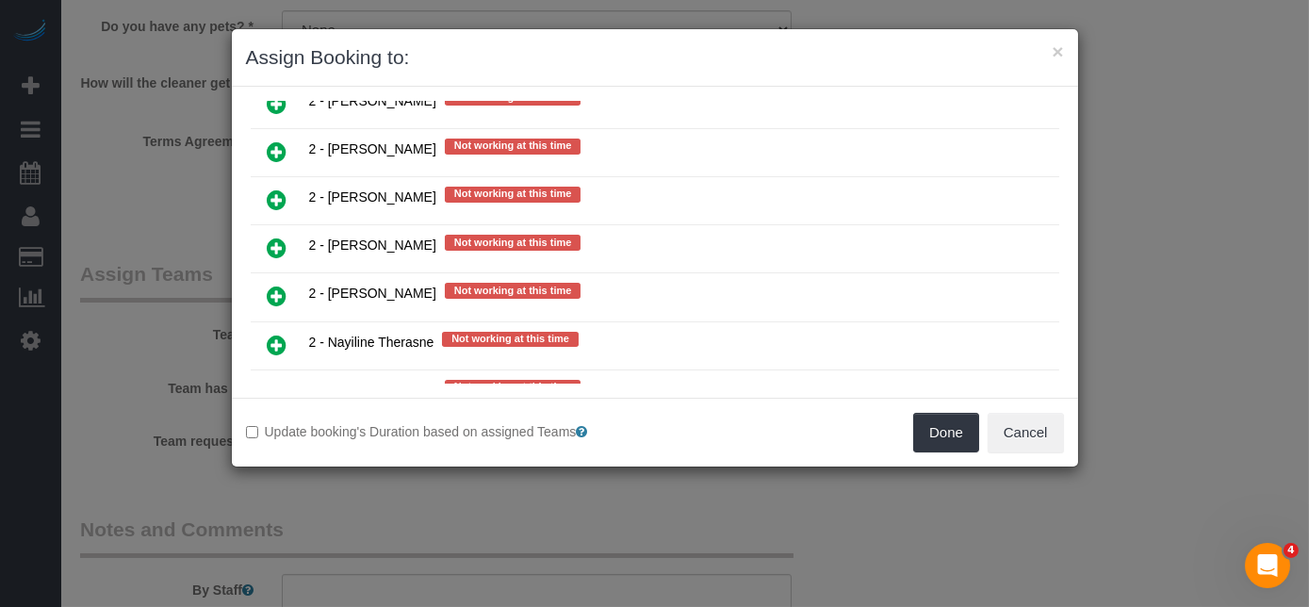
click at [268, 237] on icon at bounding box center [278, 248] width 20 height 23
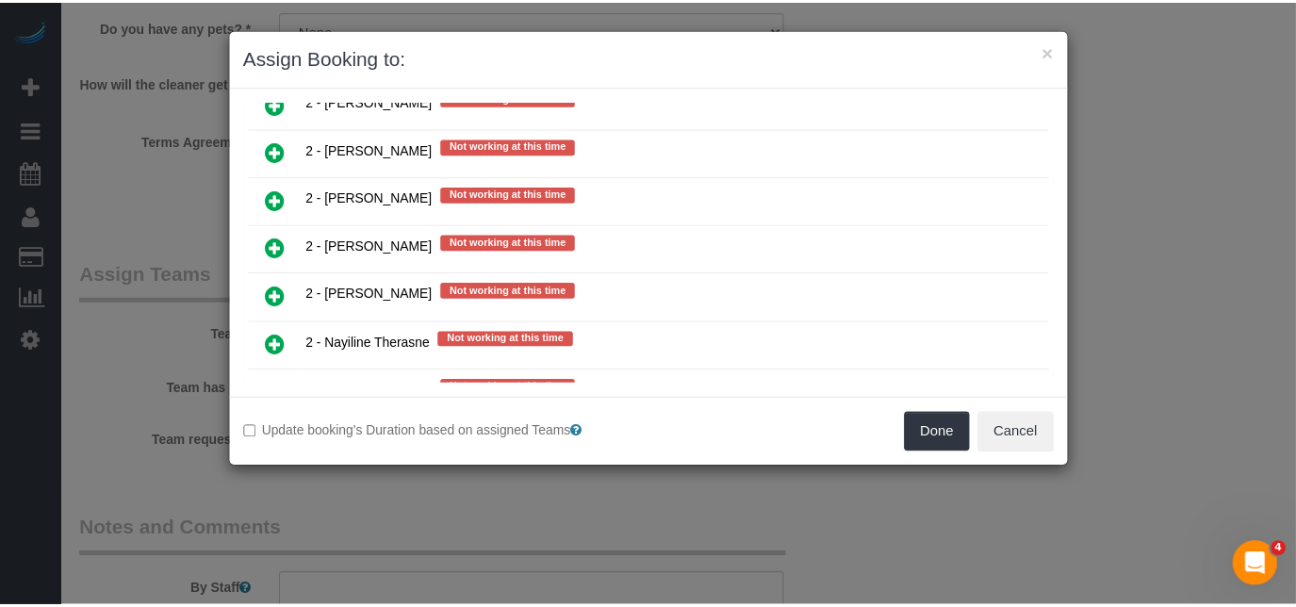
scroll to position [2614, 0]
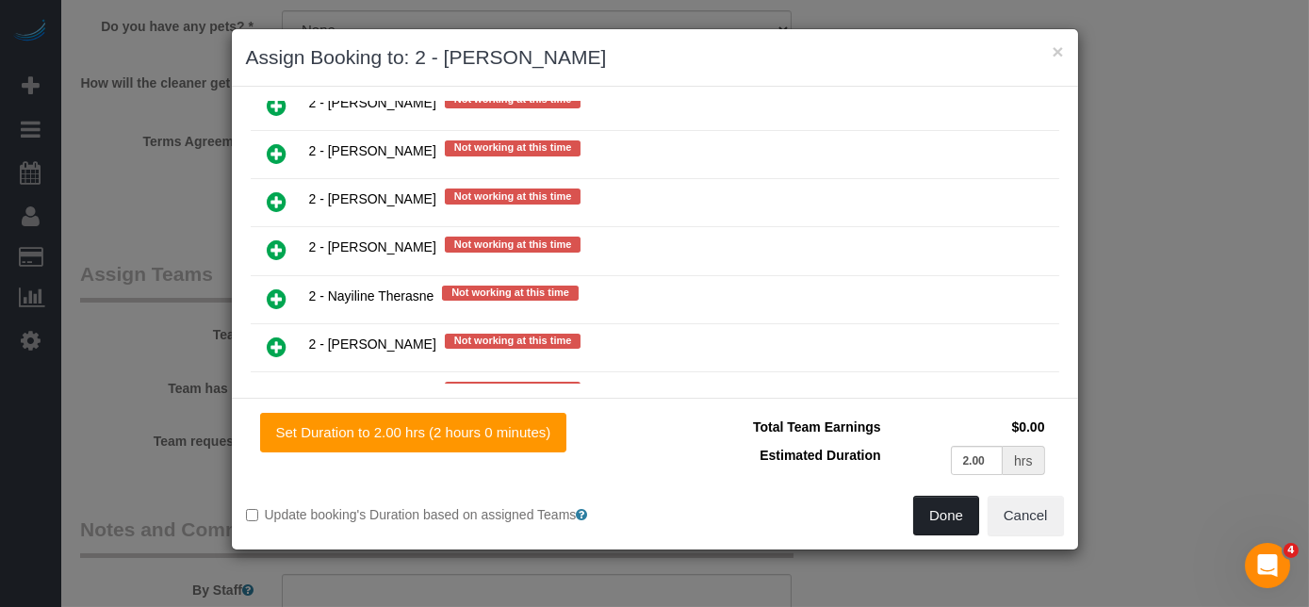
click at [932, 518] on button "Done" at bounding box center [946, 516] width 66 height 40
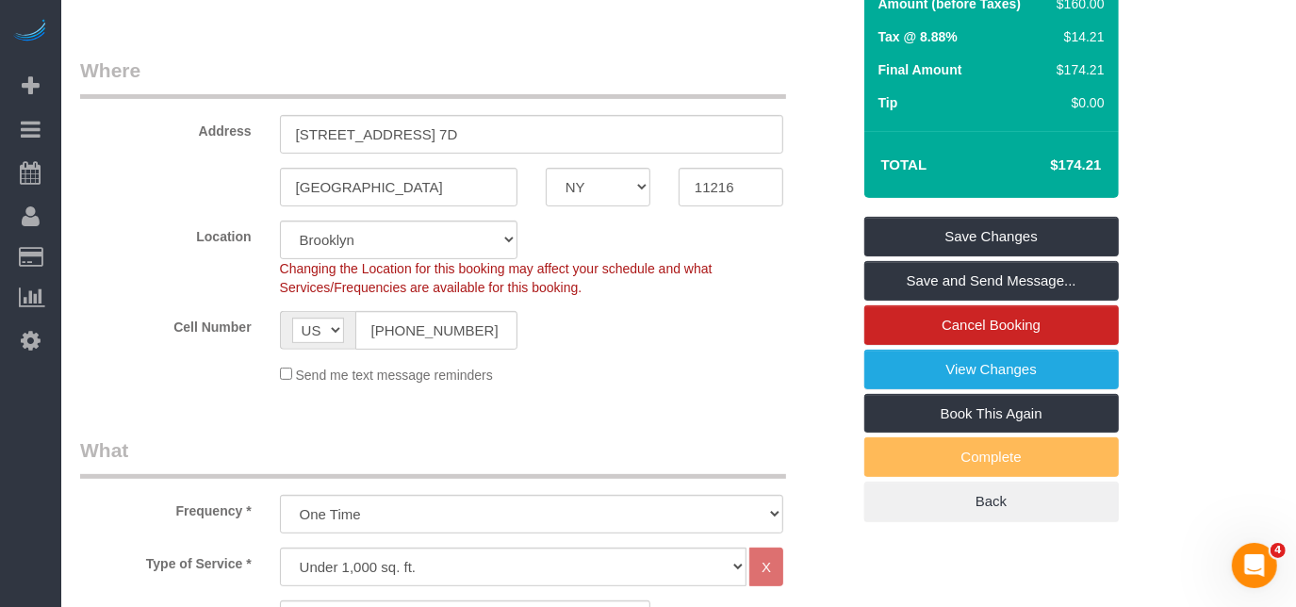
scroll to position [139, 0]
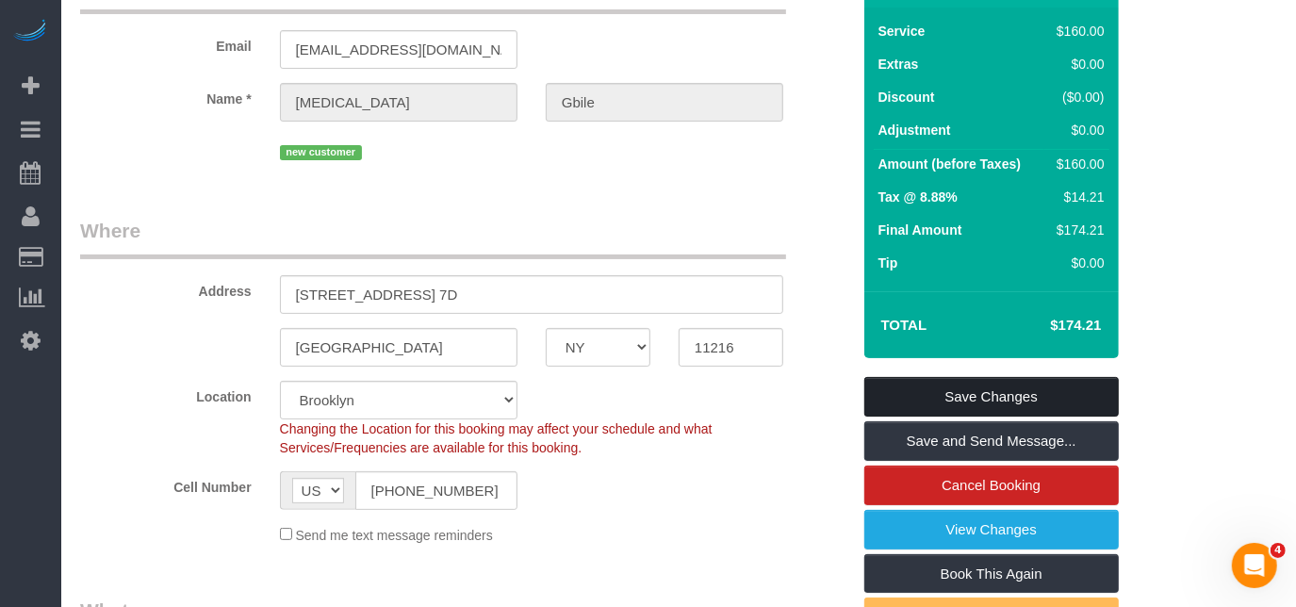
click at [966, 379] on link "Save Changes" at bounding box center [991, 397] width 255 height 40
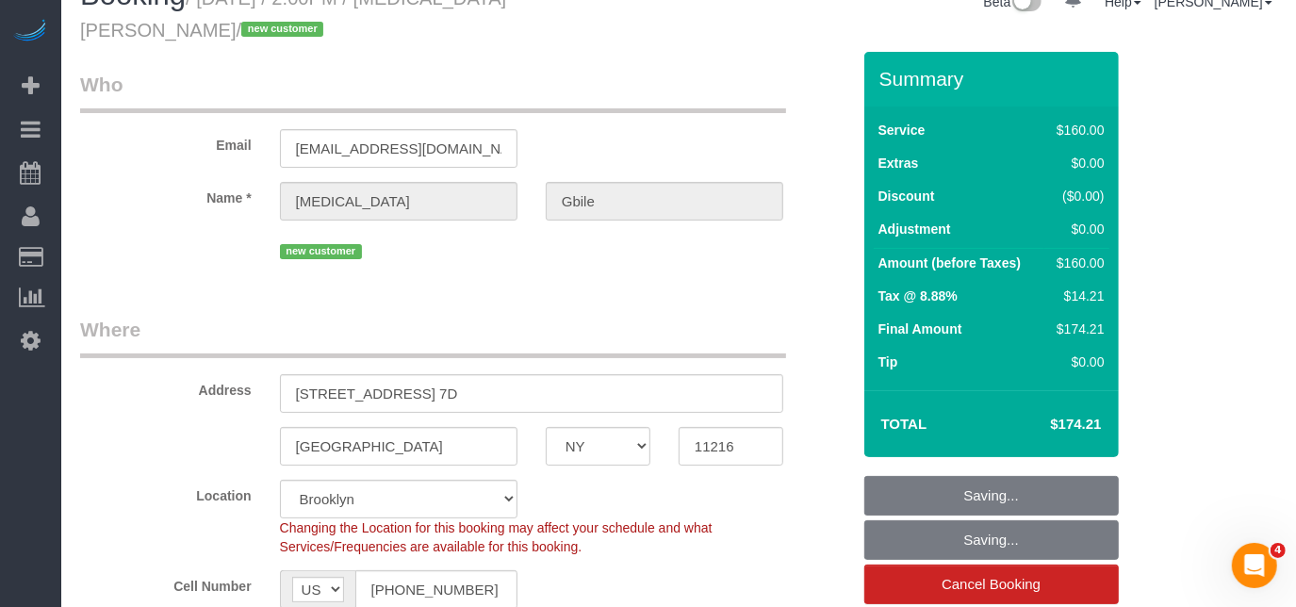
scroll to position [0, 0]
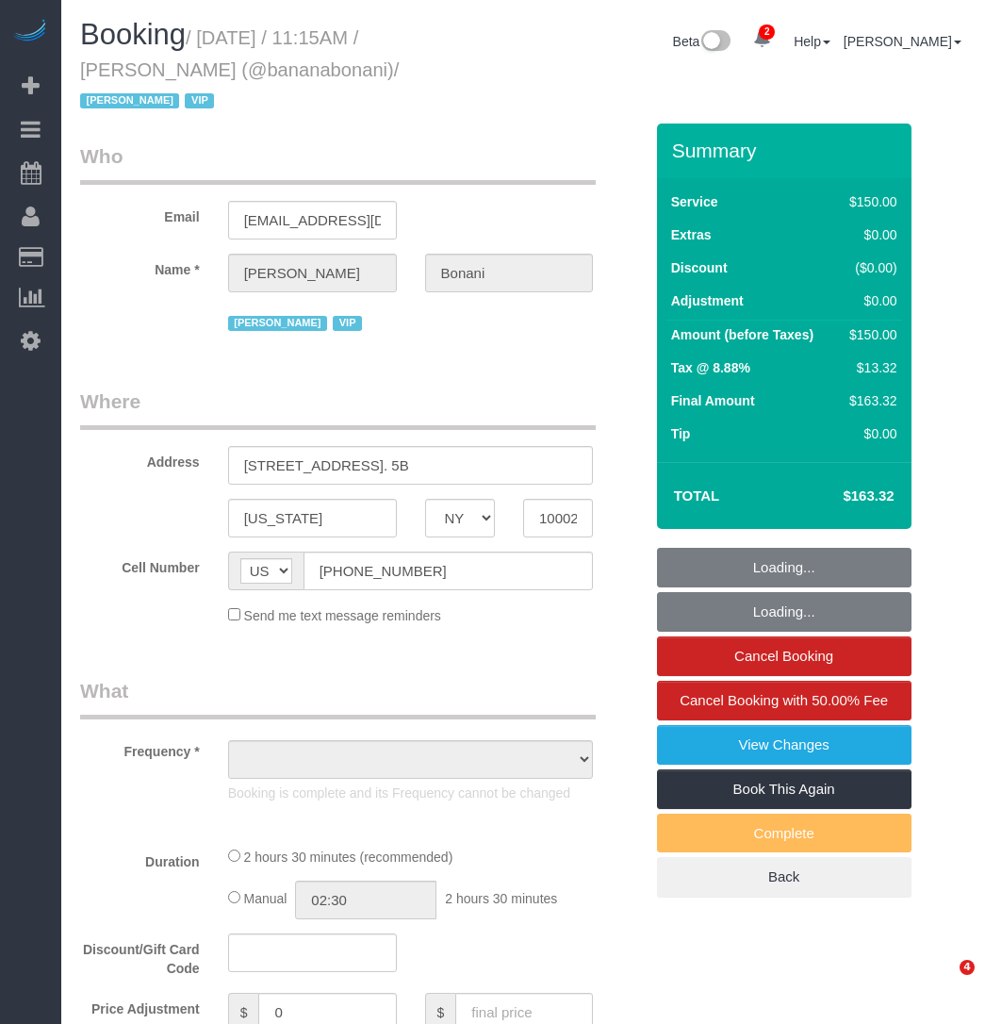
select select "NY"
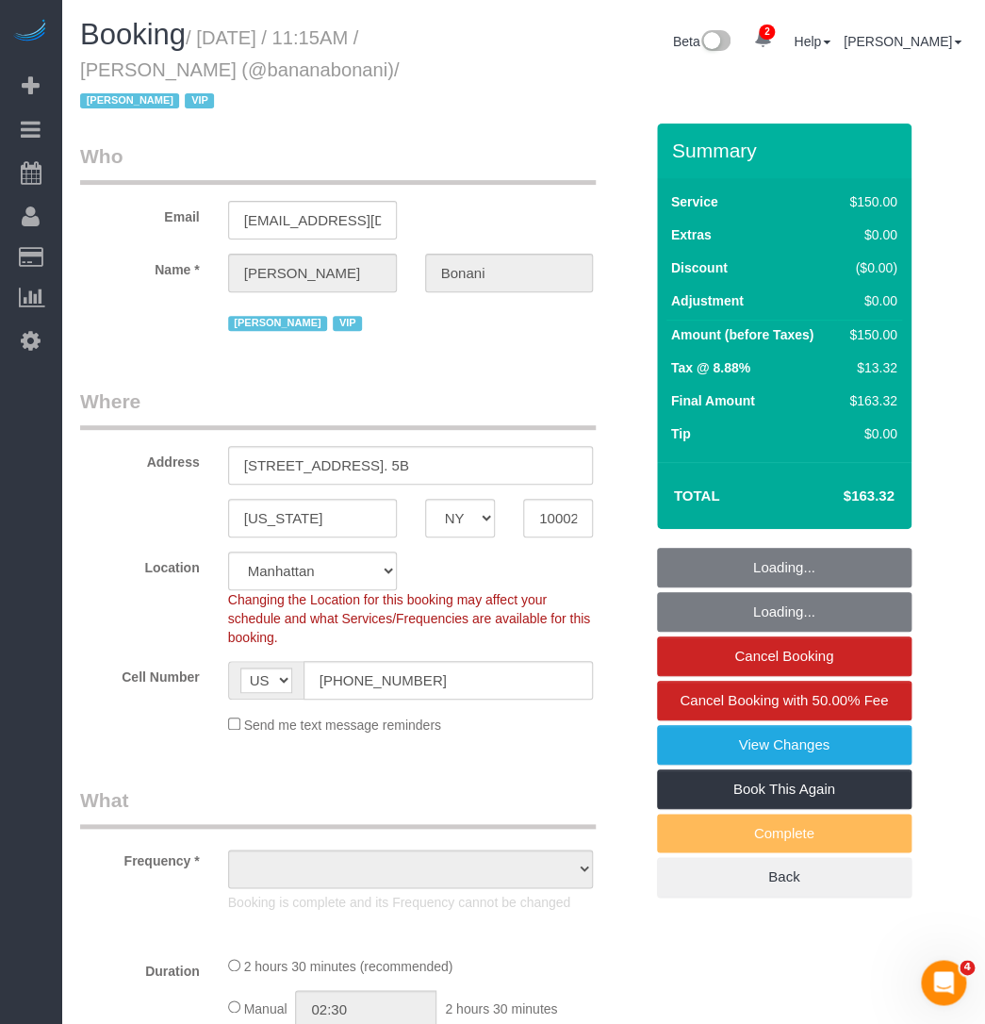
select select "object:653"
select select "string:stripe-pm_1Qmhaz4VGloSiKo72zDteGts"
select select "number:89"
select select "number:90"
select select "number:15"
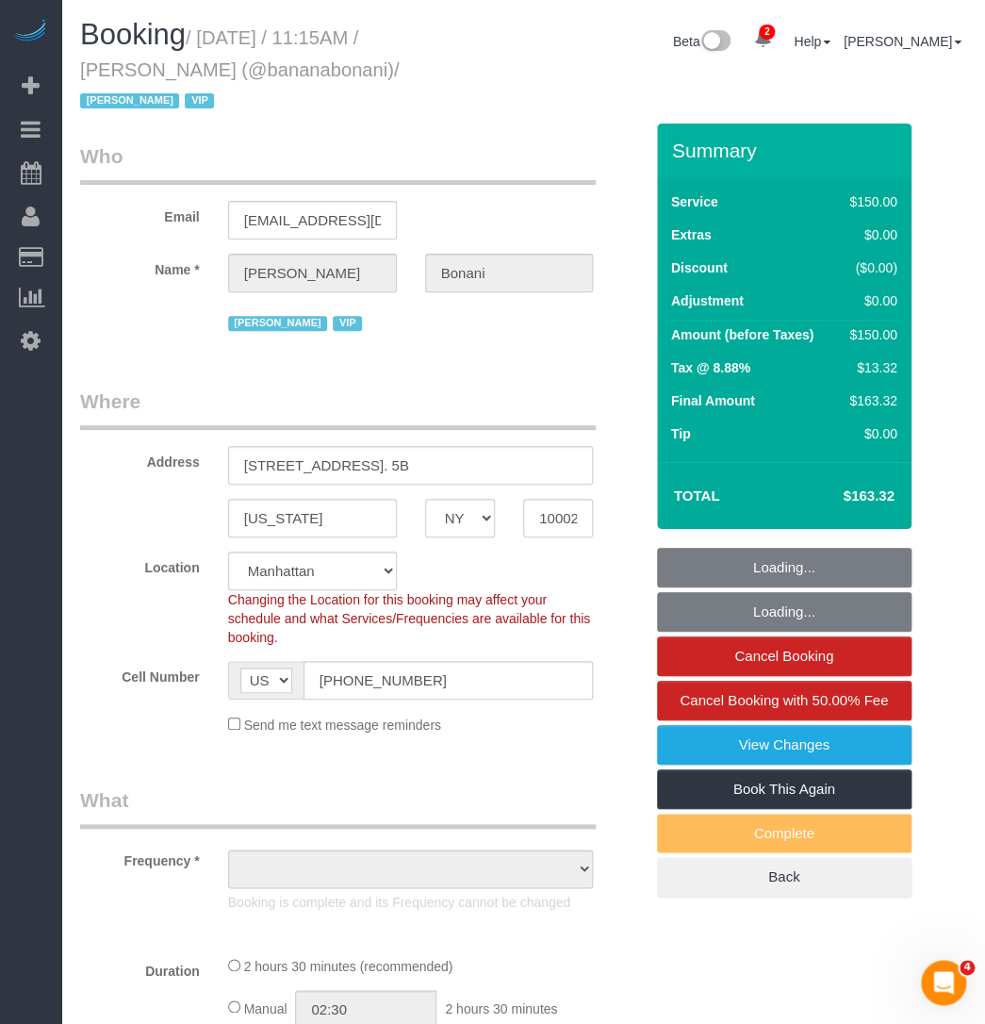
select select "number:7"
select select "object:1378"
select select "150"
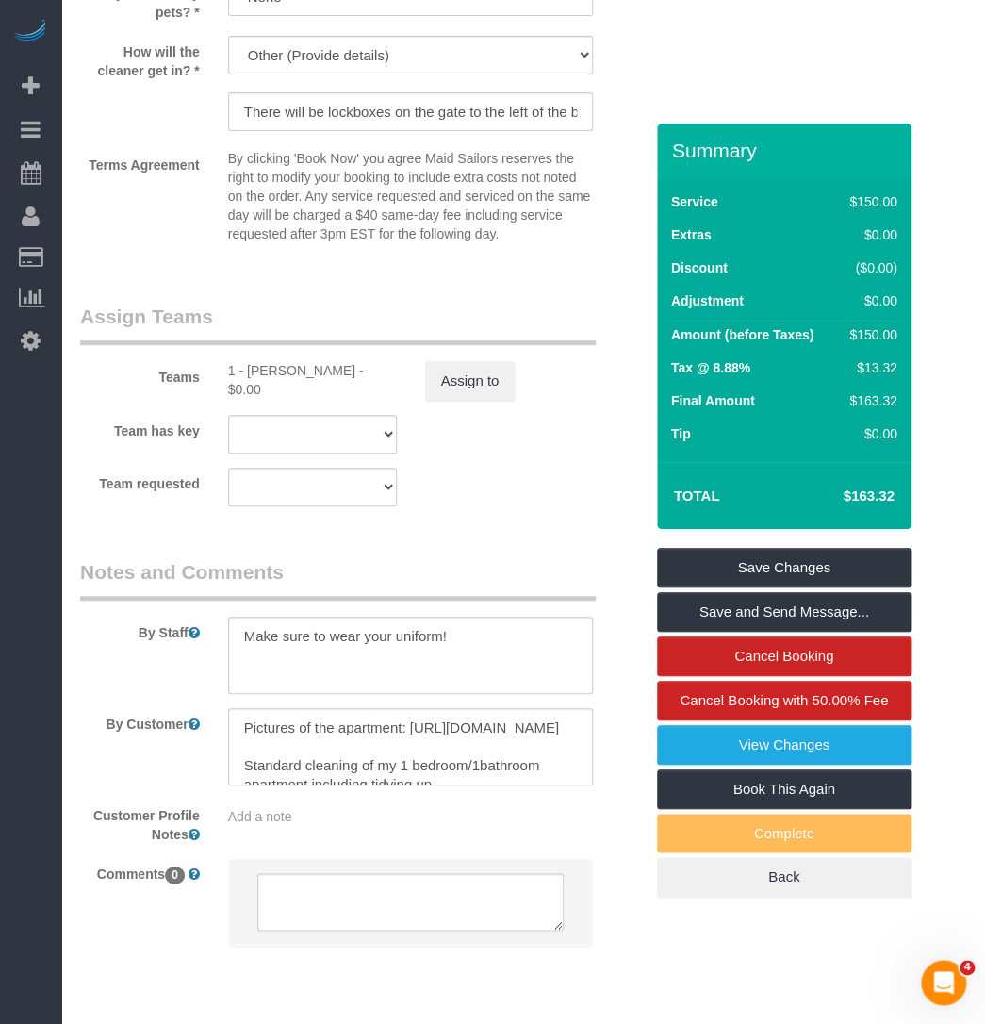
scroll to position [2215, 0]
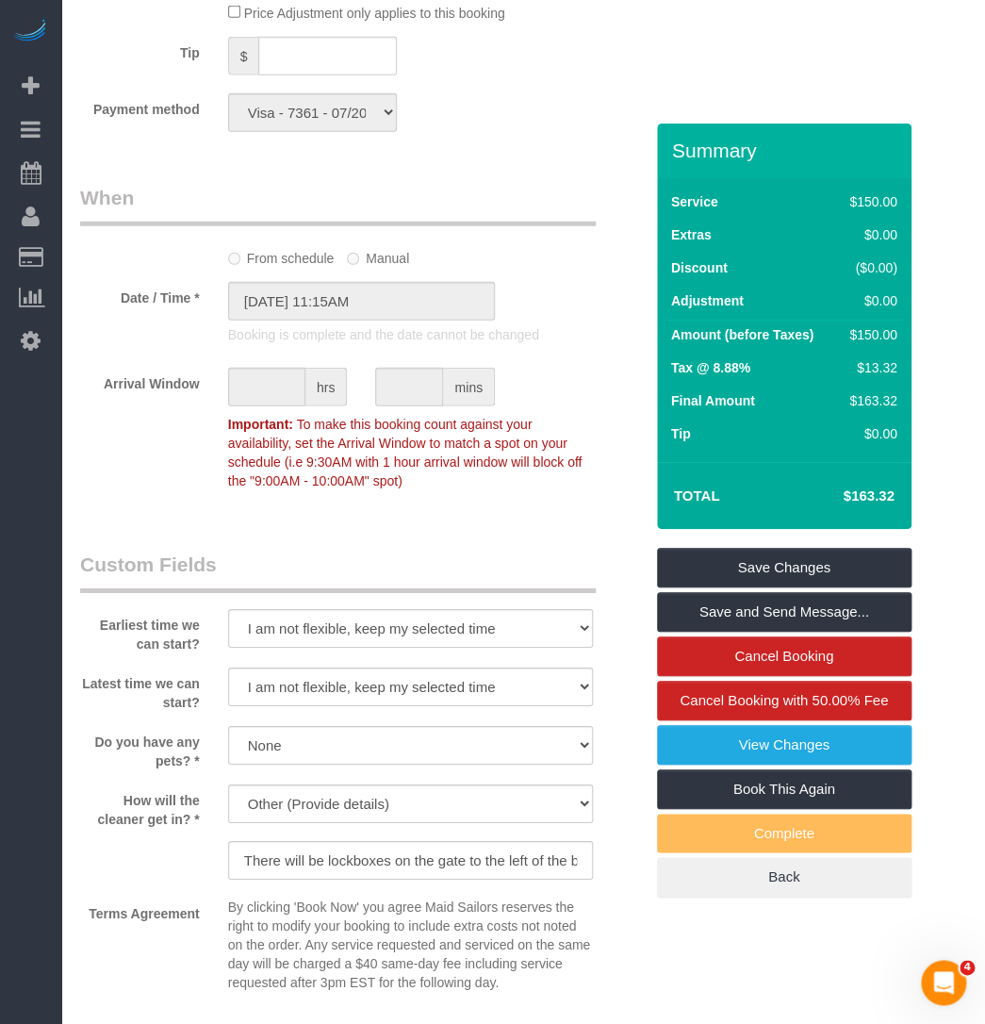
scroll to position [1016, 0]
